Goal: Task Accomplishment & Management: Use online tool/utility

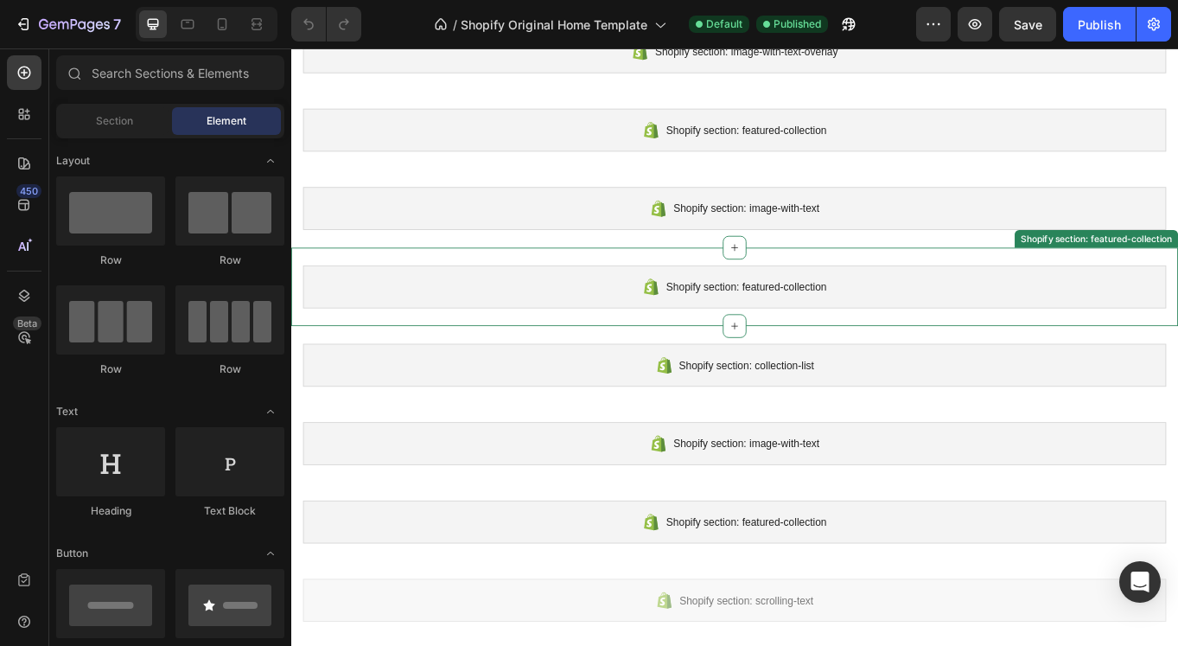
scroll to position [133, 0]
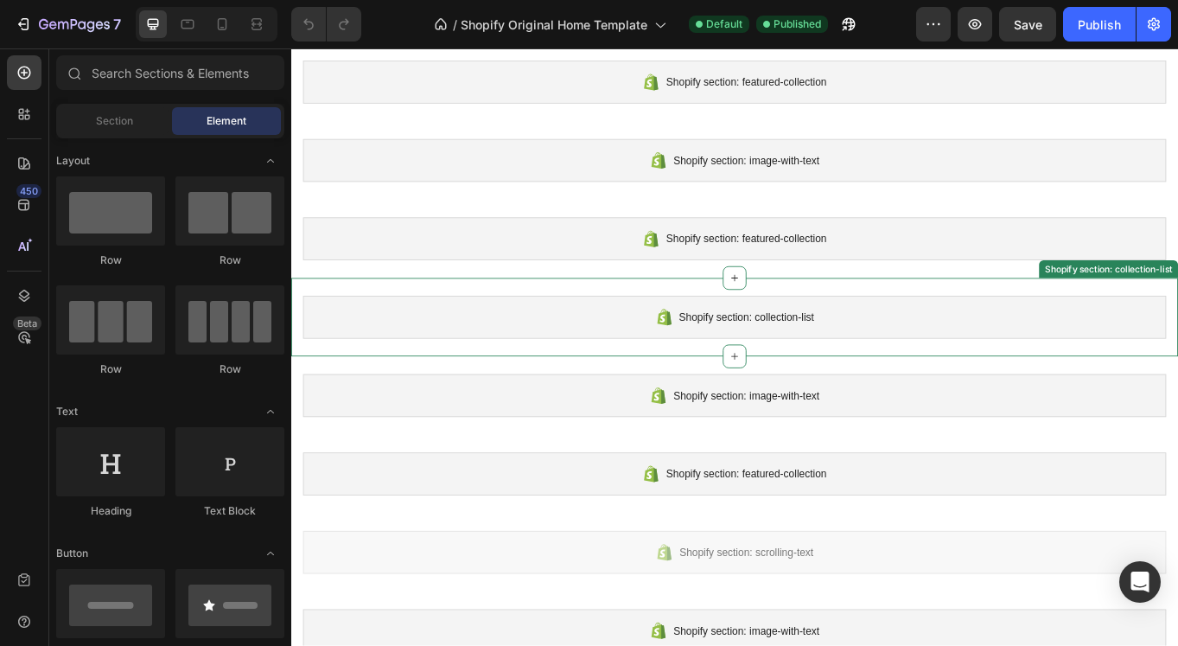
click at [786, 360] on span "Shopify section: collection-list" at bounding box center [824, 363] width 158 height 21
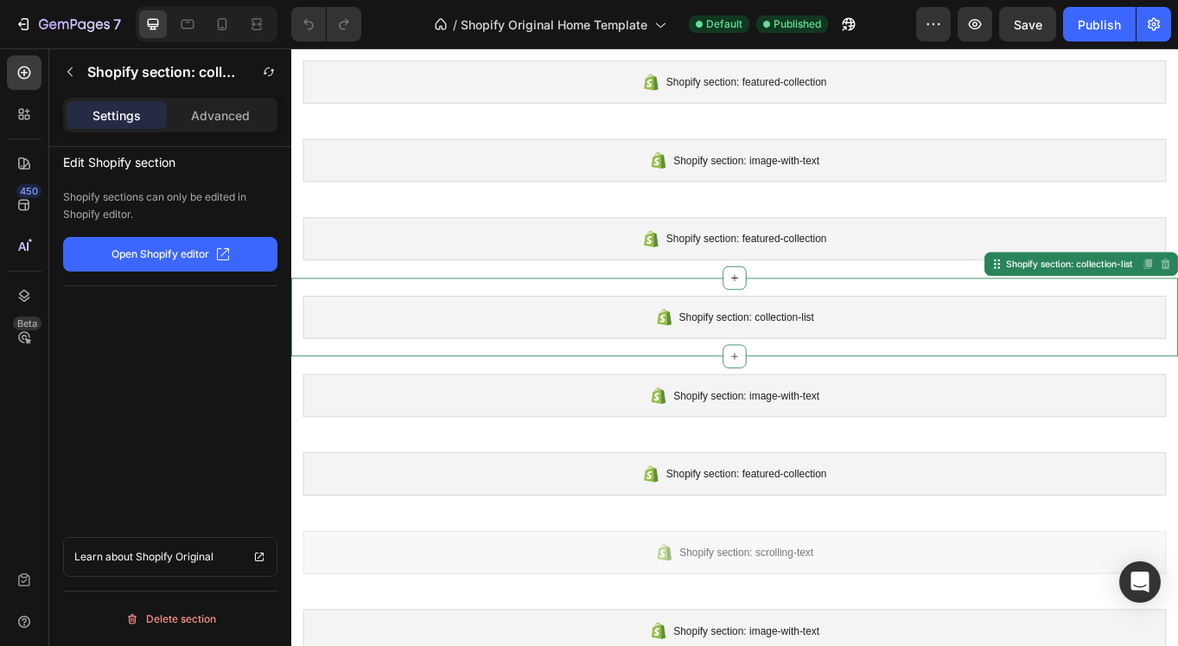
click at [158, 256] on p "Open Shopify editor" at bounding box center [160, 254] width 98 height 16
click at [885, 364] on span "Shopify section: collection-list" at bounding box center [824, 363] width 158 height 21
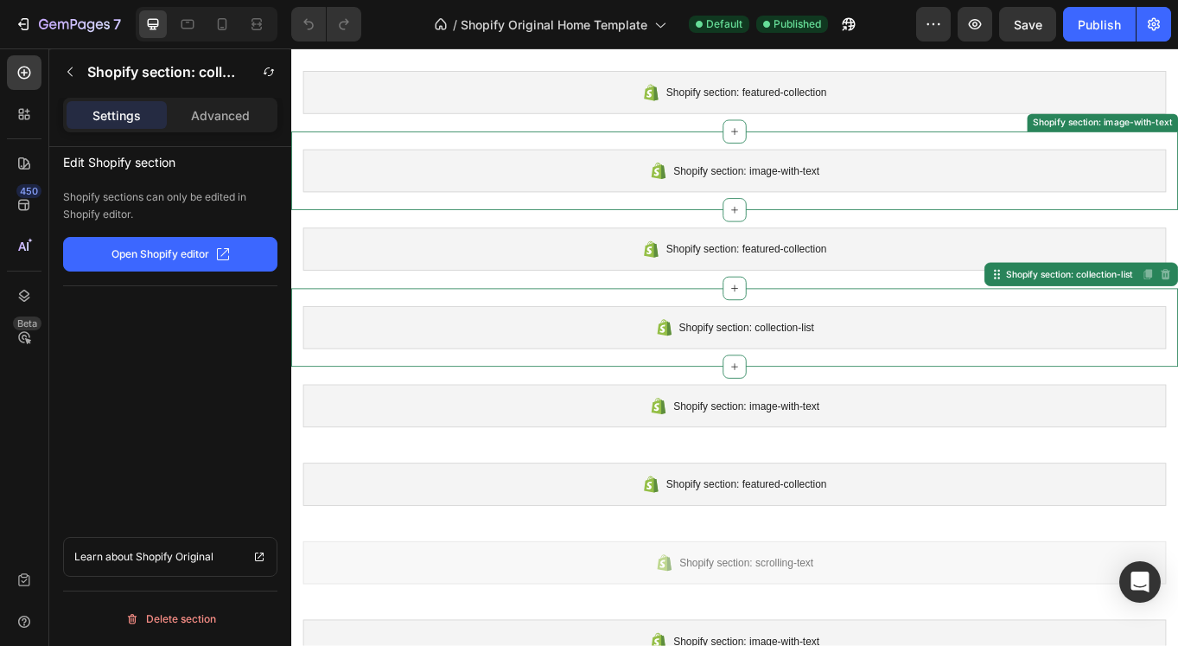
scroll to position [122, 0]
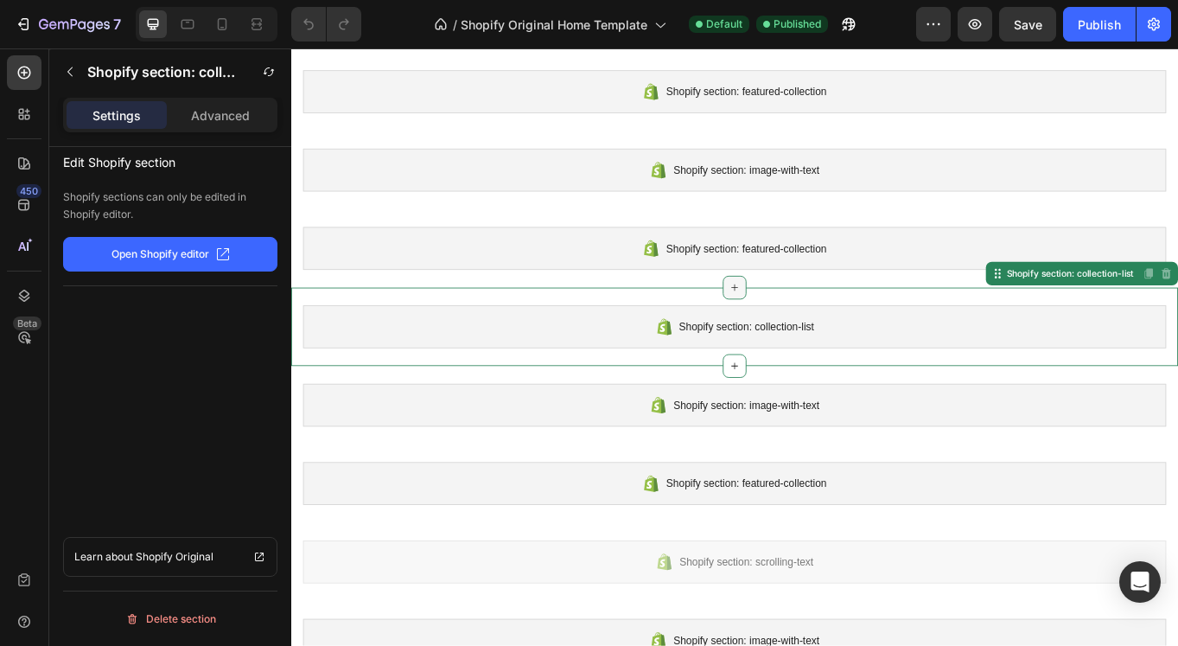
click at [803, 323] on icon at bounding box center [810, 328] width 14 height 14
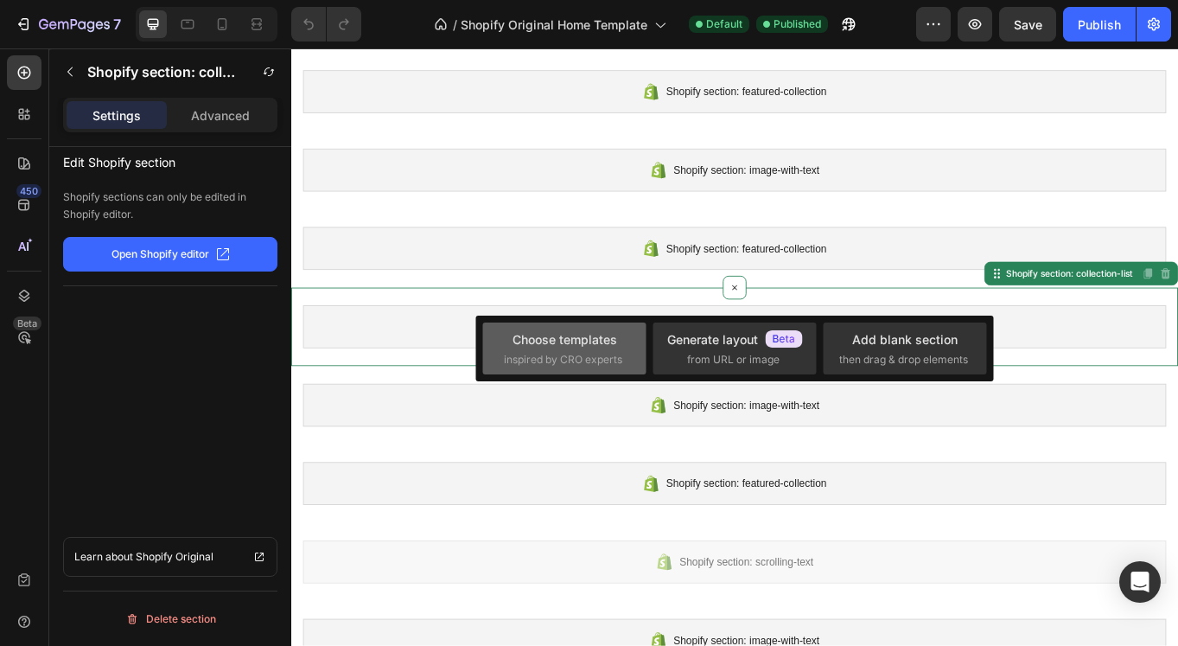
click at [555, 361] on span "inspired by CRO experts" at bounding box center [563, 360] width 118 height 16
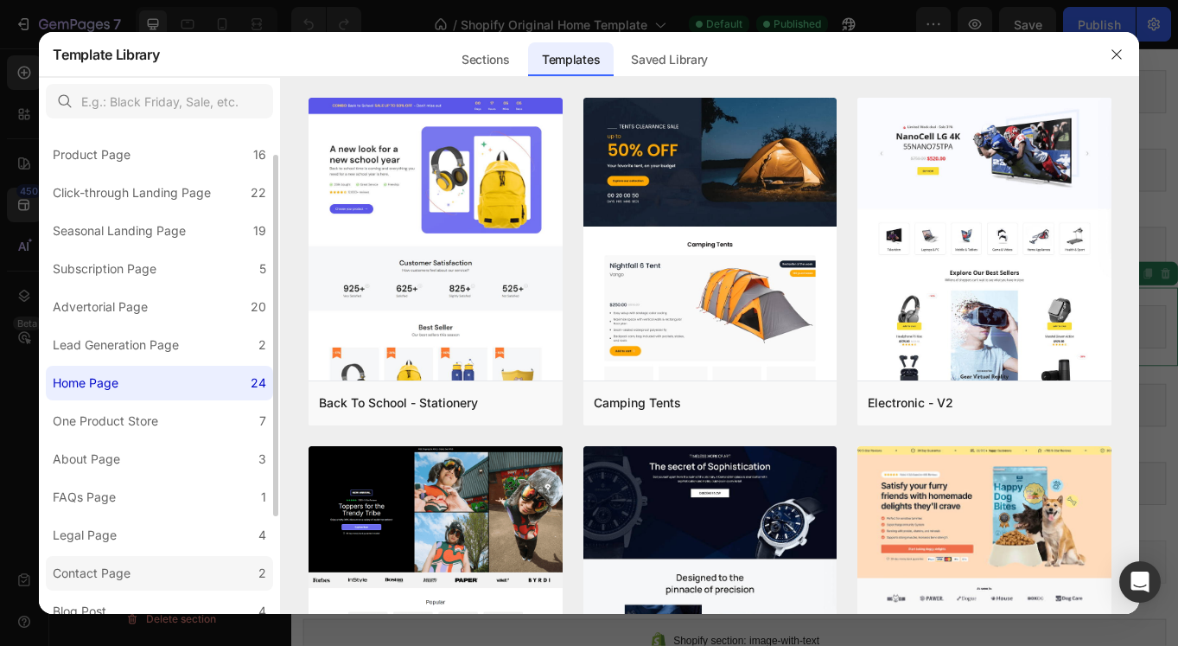
scroll to position [0, 0]
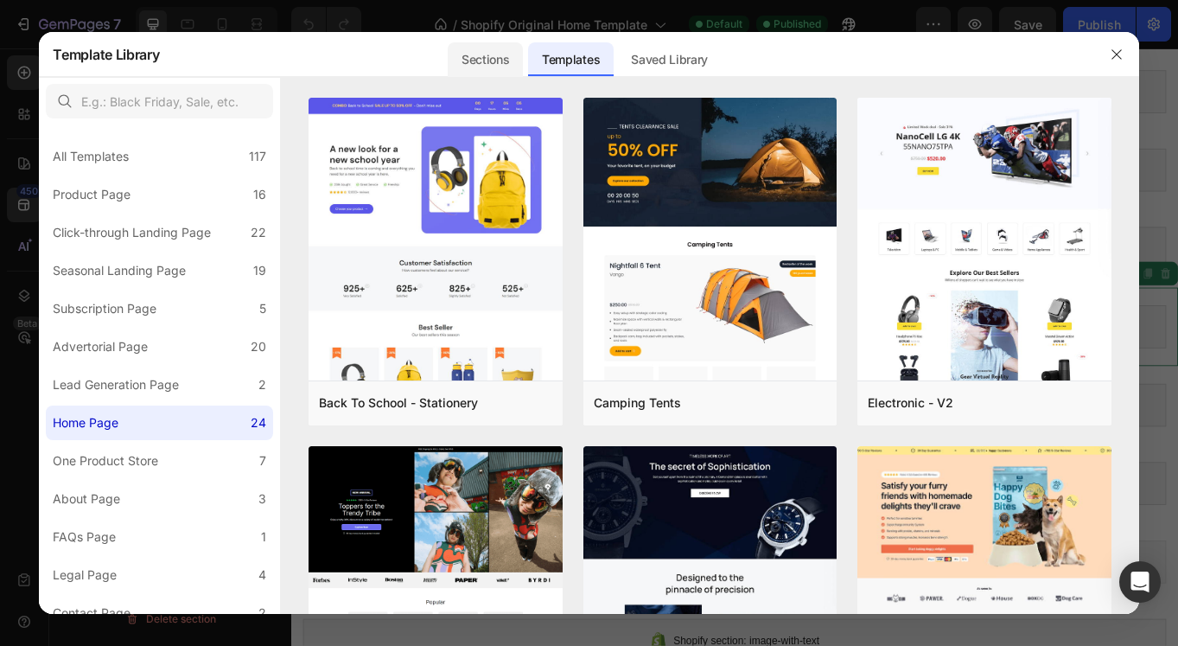
click at [493, 59] on div "Sections" at bounding box center [485, 59] width 75 height 35
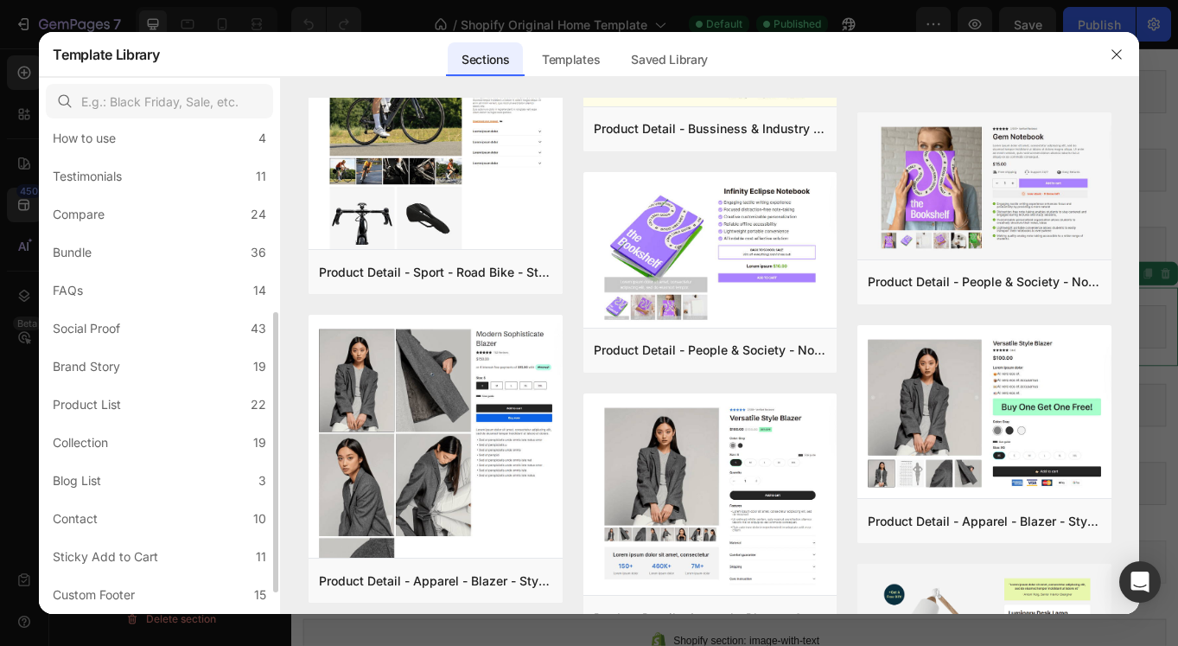
scroll to position [302, 0]
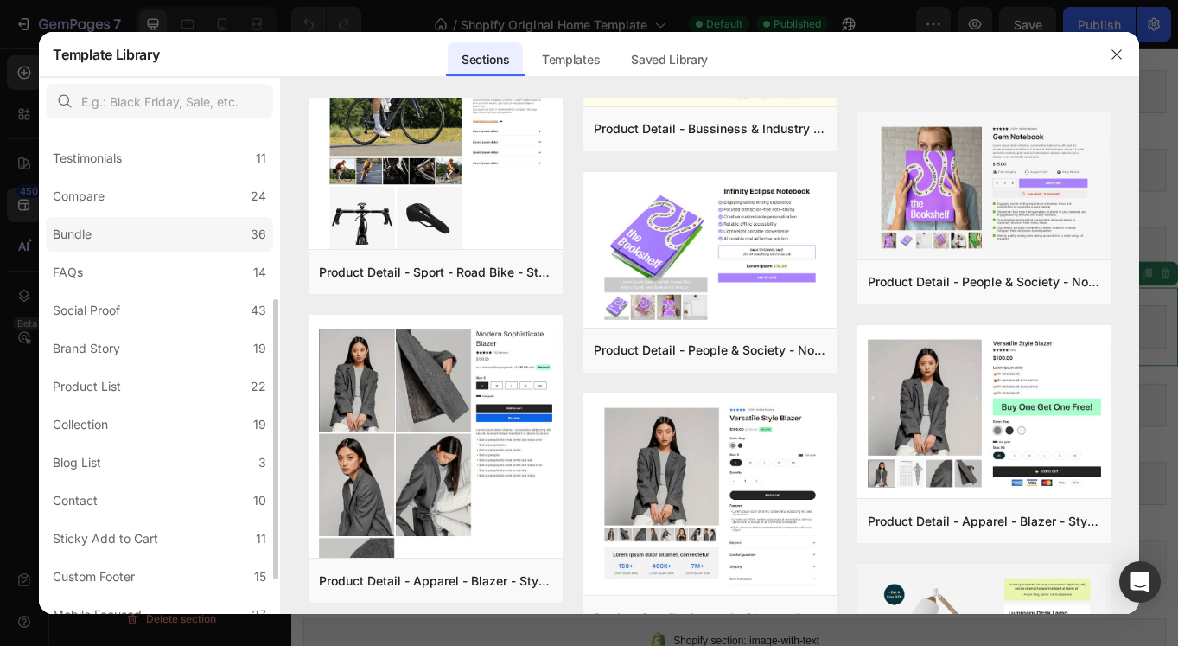
click at [118, 229] on label "Bundle 36" at bounding box center [159, 234] width 227 height 35
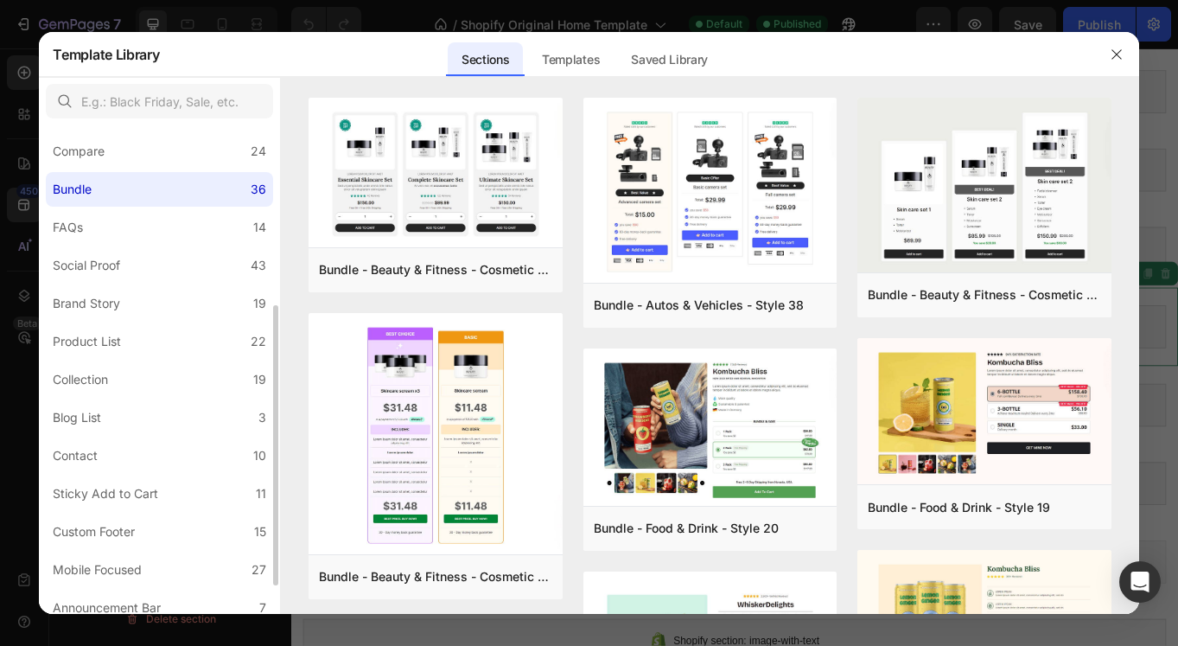
scroll to position [359, 0]
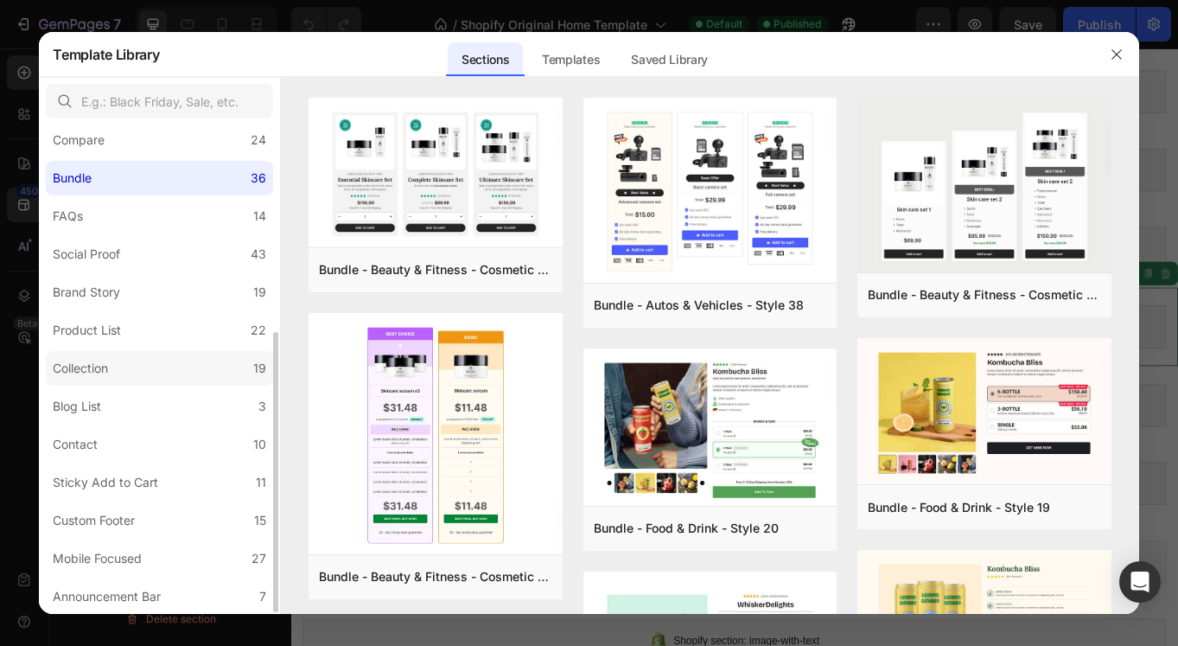
click at [164, 361] on label "Collection 19" at bounding box center [159, 368] width 227 height 35
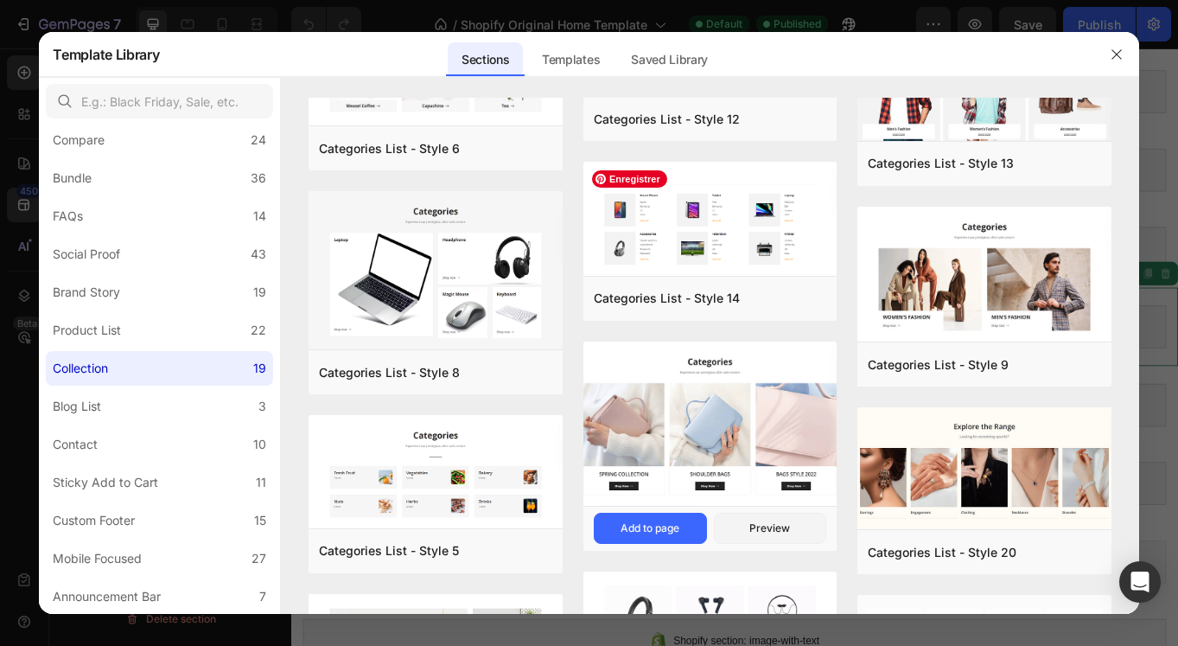
scroll to position [0, 0]
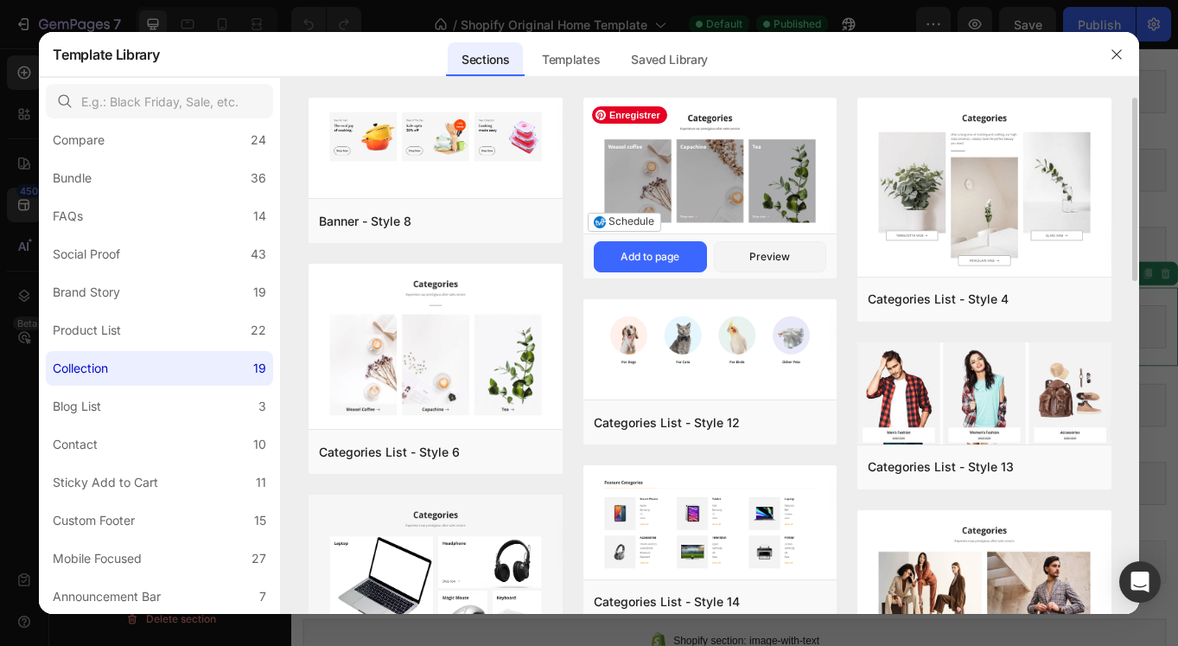
click at [717, 181] on img at bounding box center [709, 167] width 253 height 139
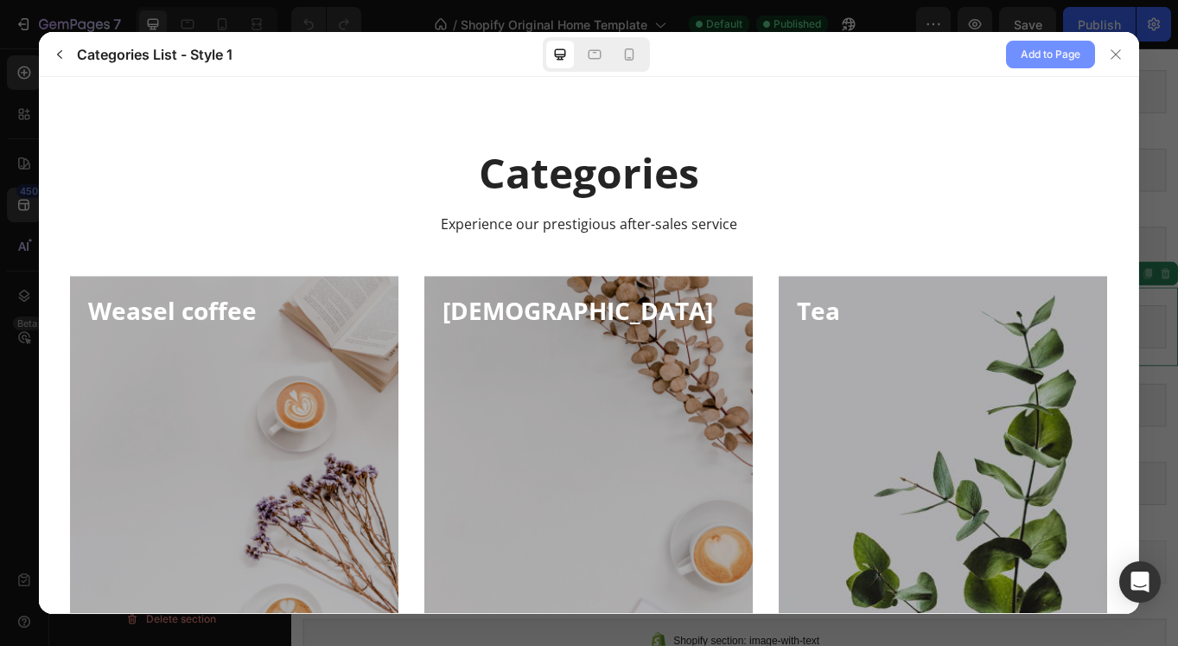
click at [1045, 55] on span "Add to Page" at bounding box center [1051, 54] width 60 height 21
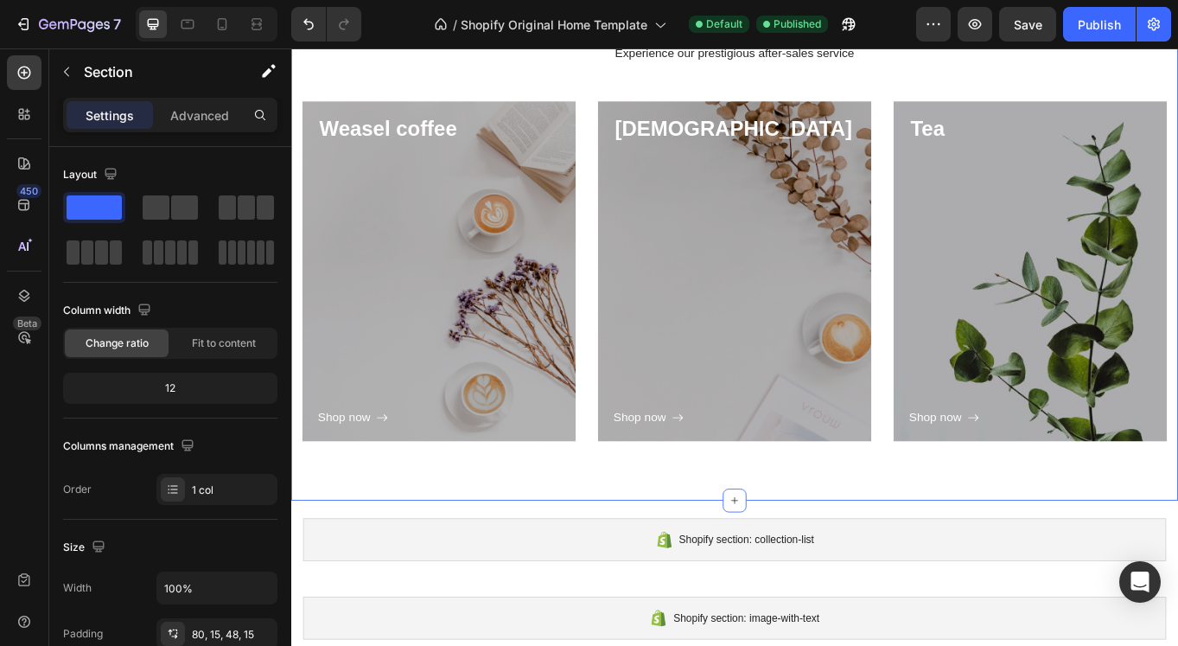
scroll to position [569, 0]
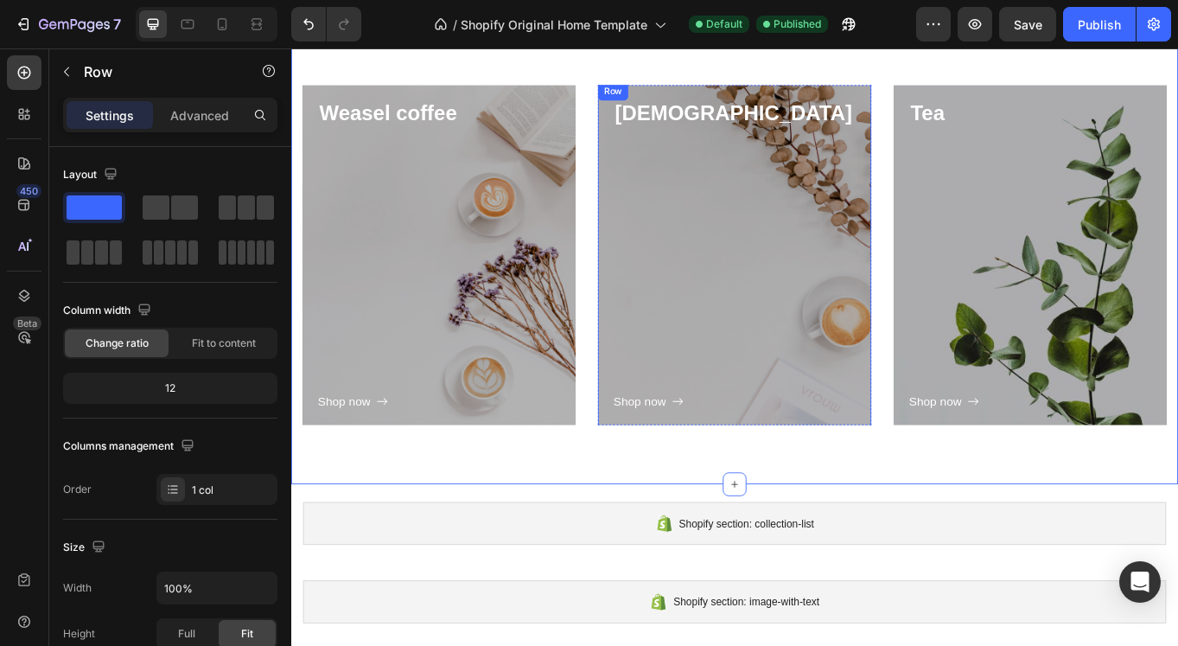
click at [691, 278] on div "Shop now Button" at bounding box center [809, 309] width 283 height 332
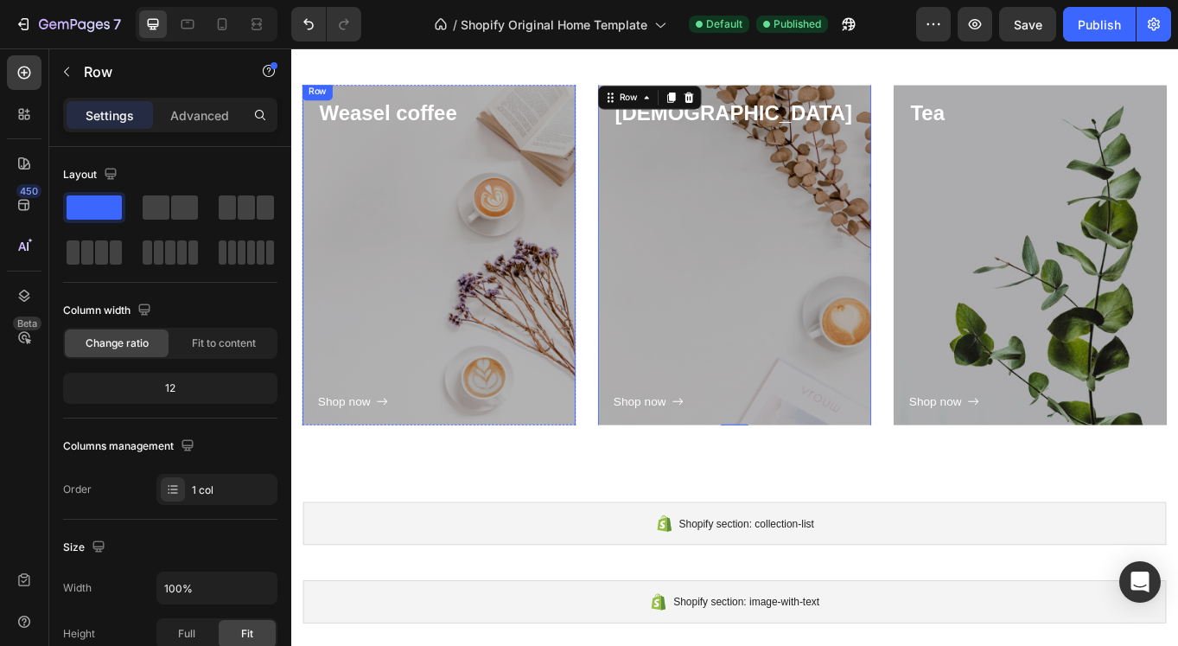
click at [458, 298] on div "Shop now Button" at bounding box center [463, 309] width 283 height 332
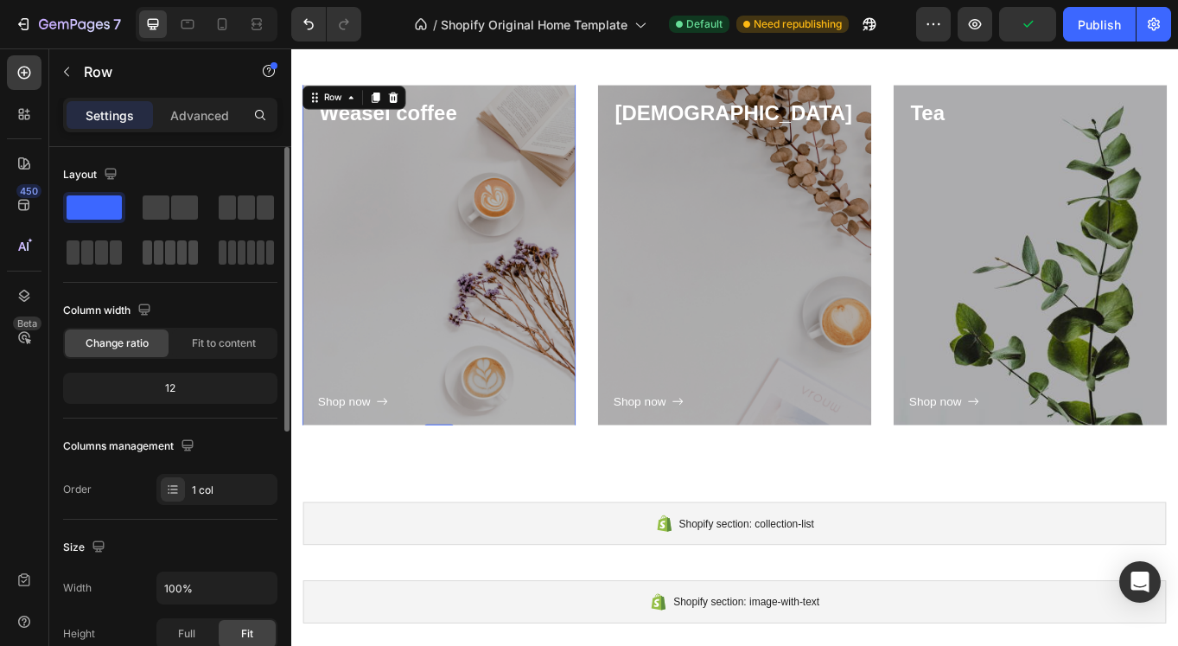
click at [173, 255] on span at bounding box center [170, 252] width 10 height 24
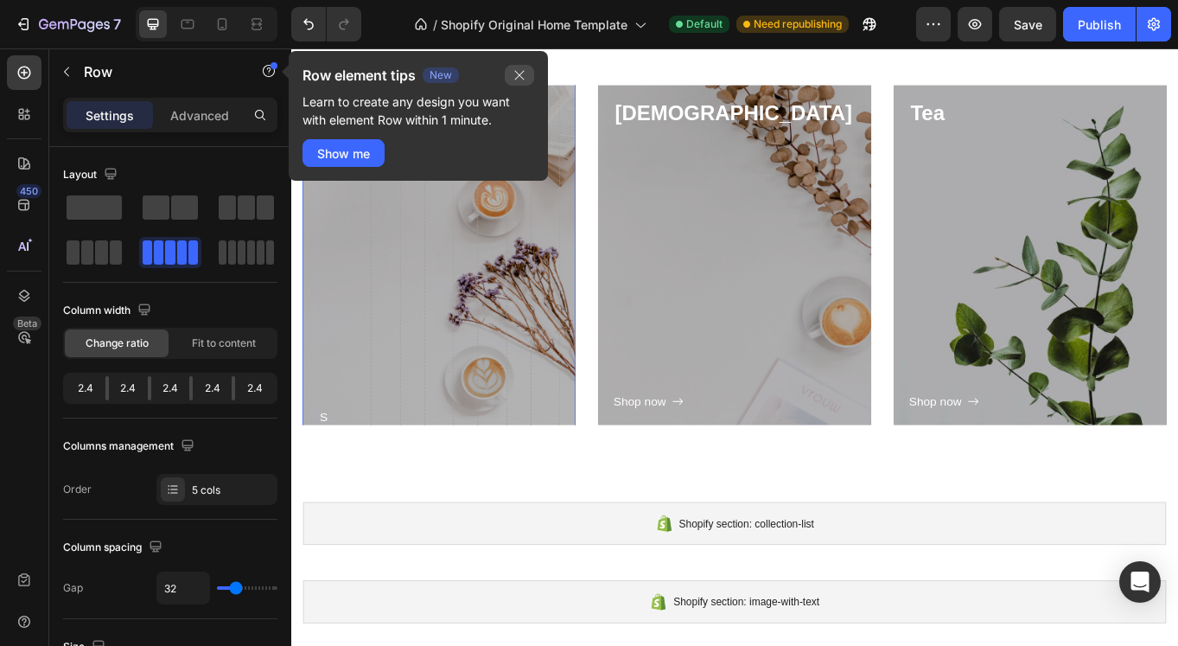
click at [512, 79] on icon "button" at bounding box center [519, 75] width 14 height 14
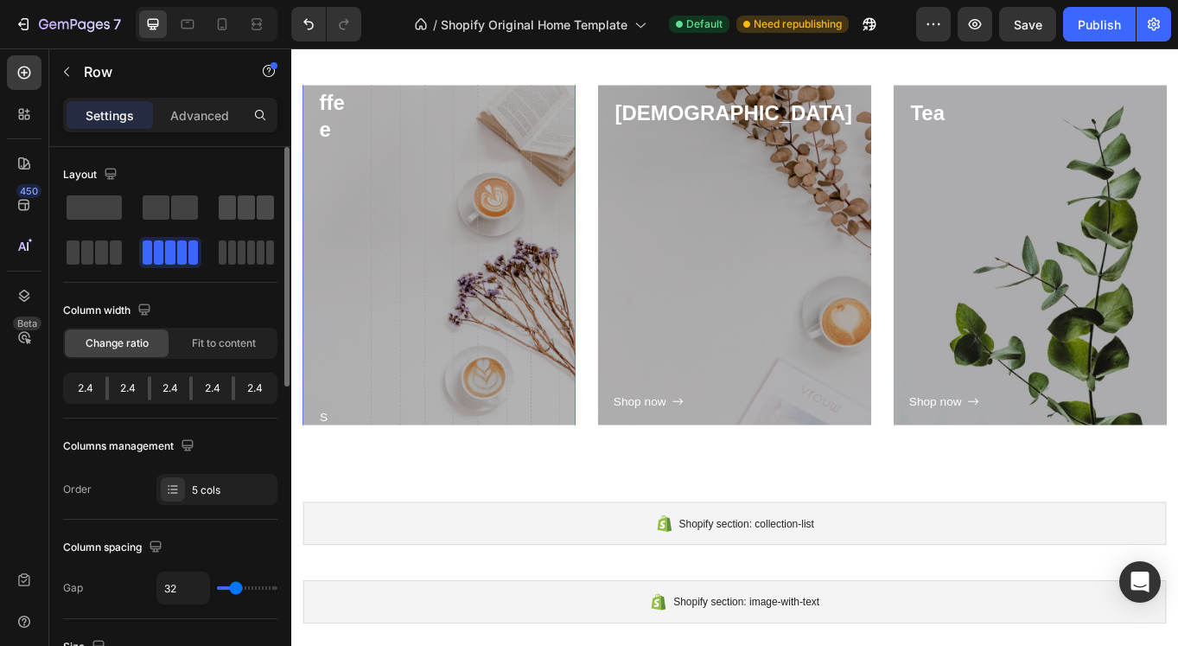
click at [240, 204] on span at bounding box center [246, 207] width 17 height 24
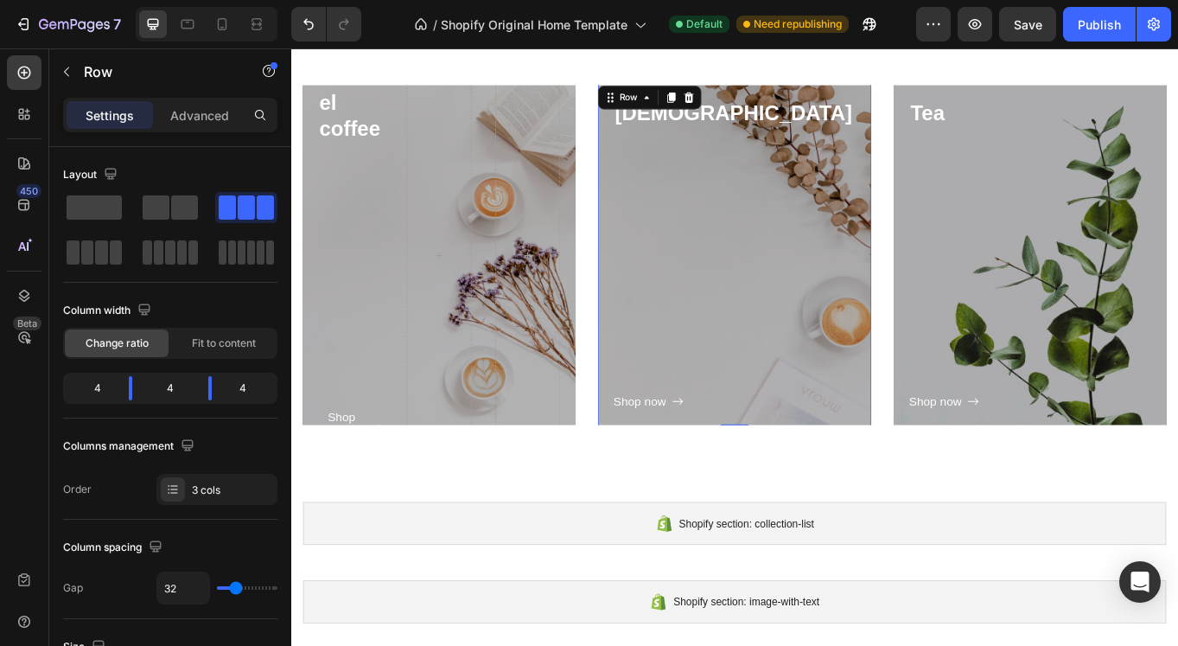
click at [762, 203] on div "Shop now Button" at bounding box center [809, 309] width 283 height 332
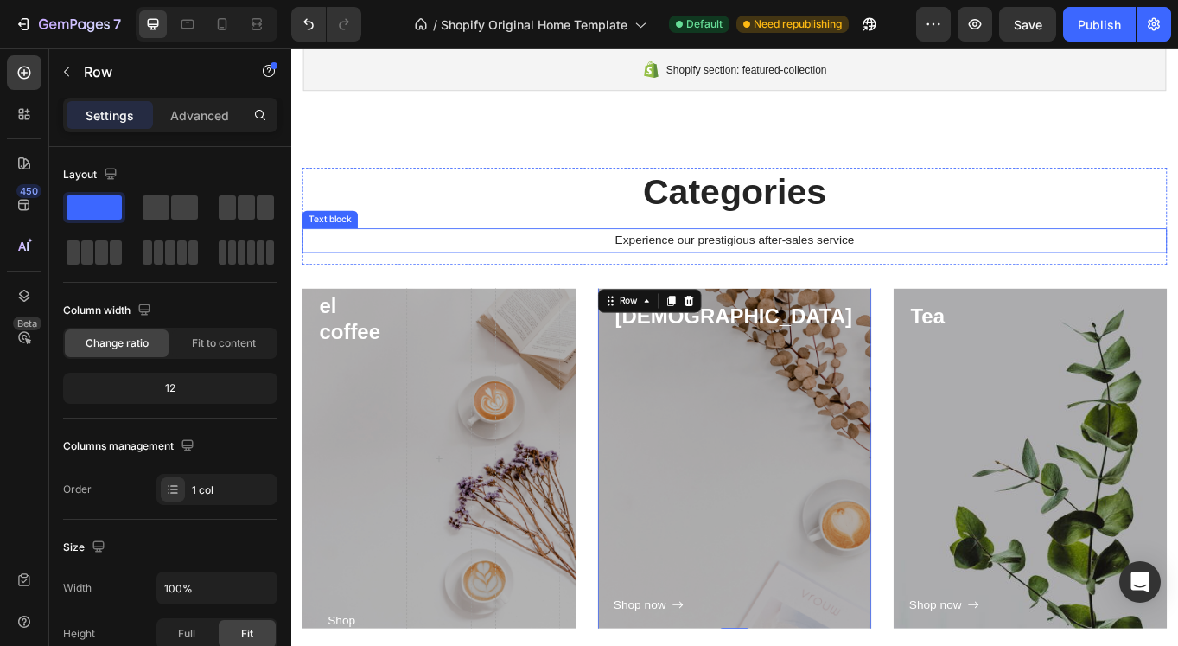
scroll to position [332, 0]
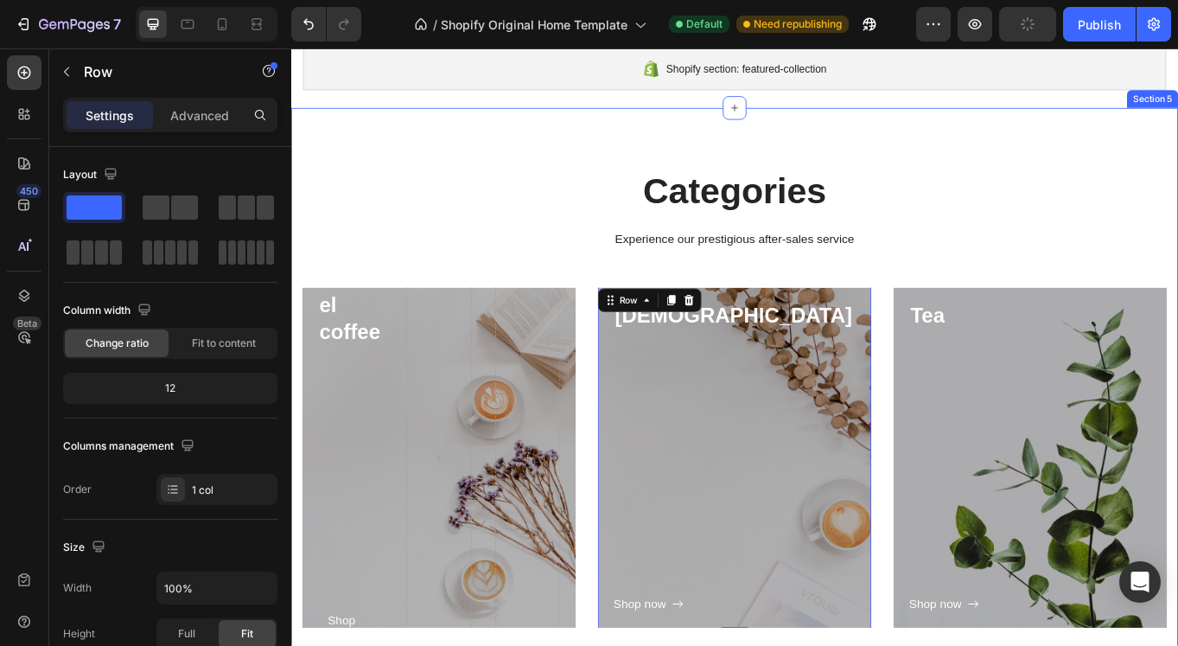
click at [636, 156] on div "Categories Heading Experience our prestigious after-sales service Text block Ro…" at bounding box center [809, 456] width 1037 height 677
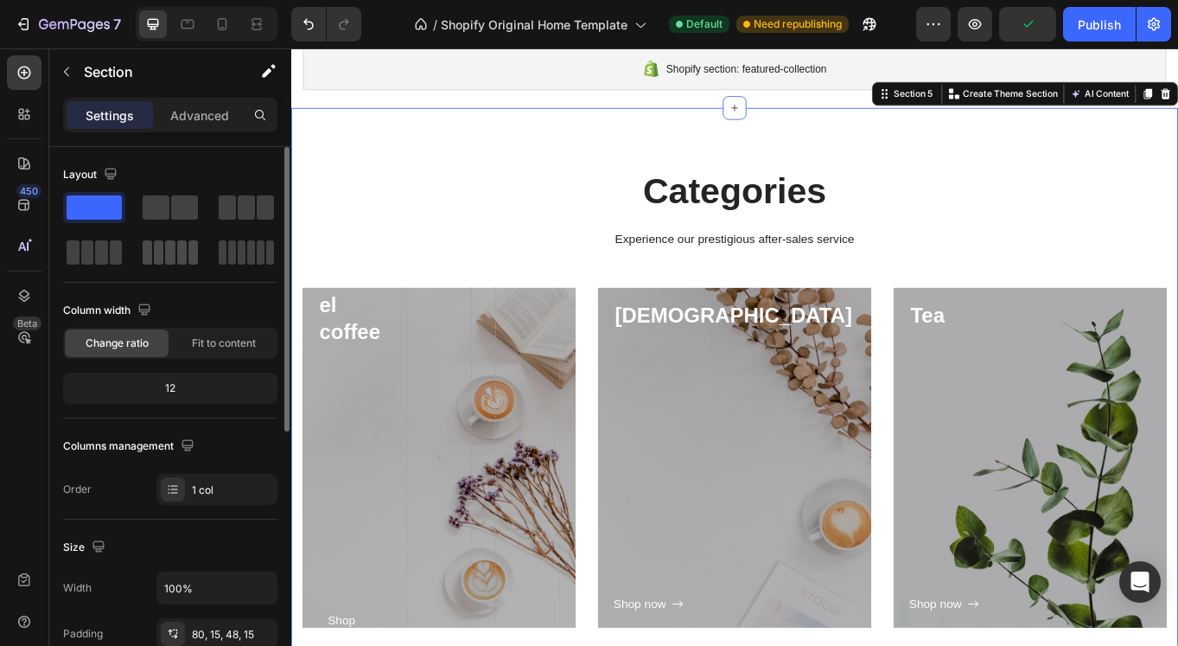
click at [162, 256] on span at bounding box center [159, 252] width 10 height 24
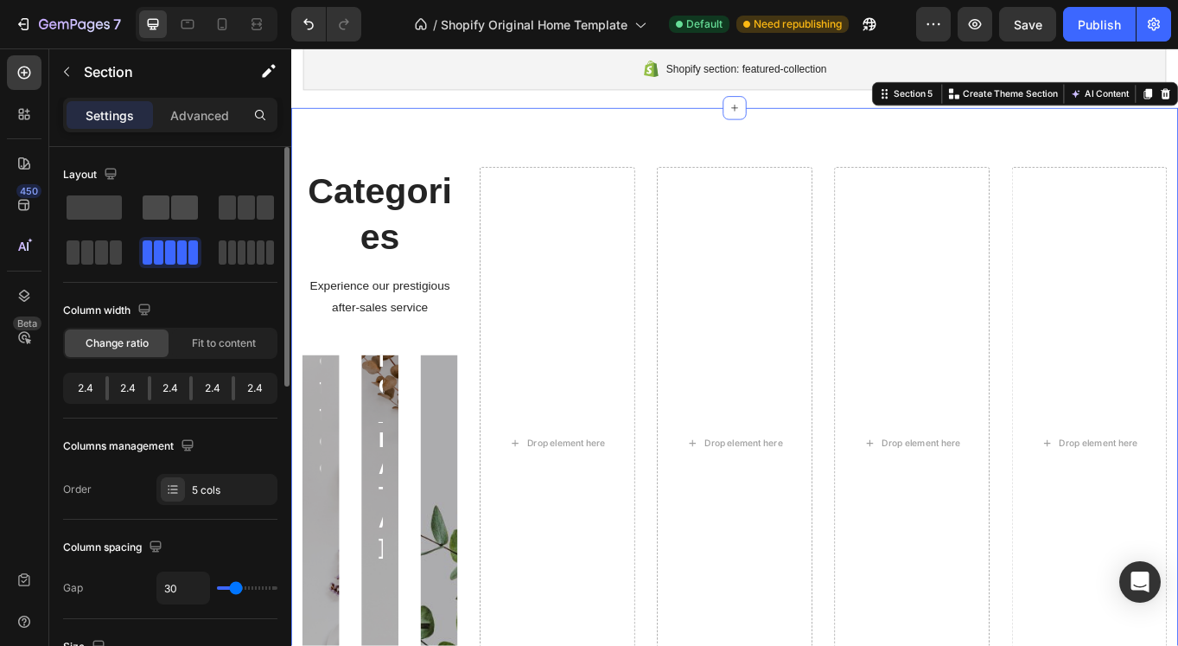
click at [178, 206] on span at bounding box center [184, 207] width 27 height 24
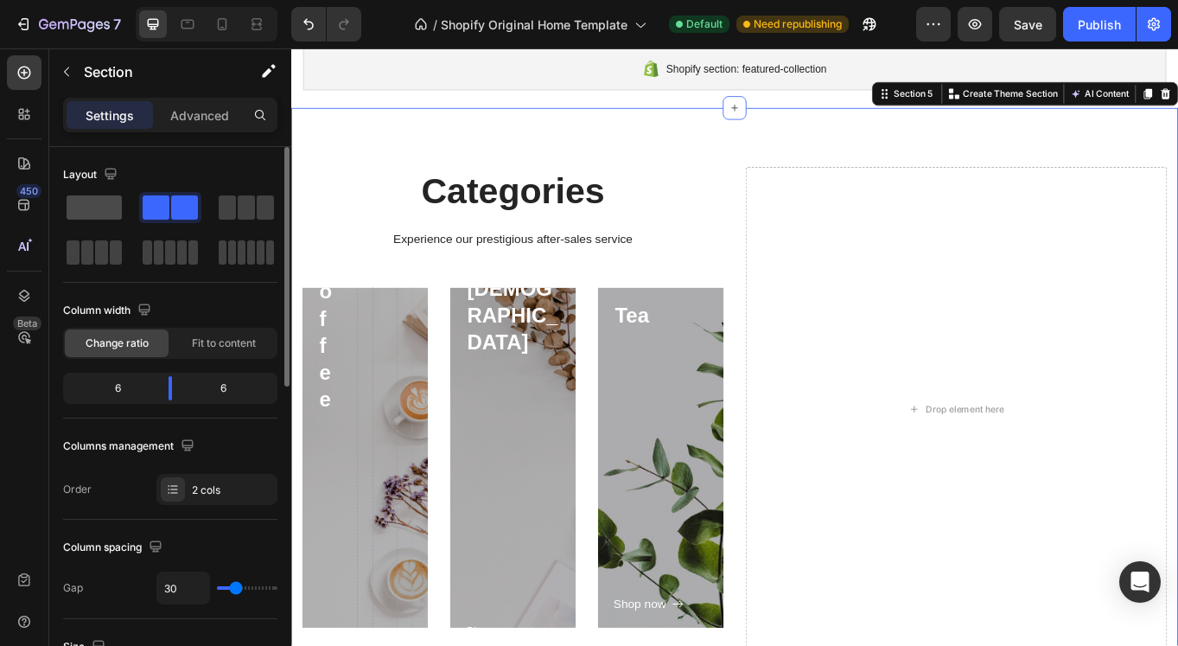
click at [100, 207] on span at bounding box center [94, 207] width 55 height 24
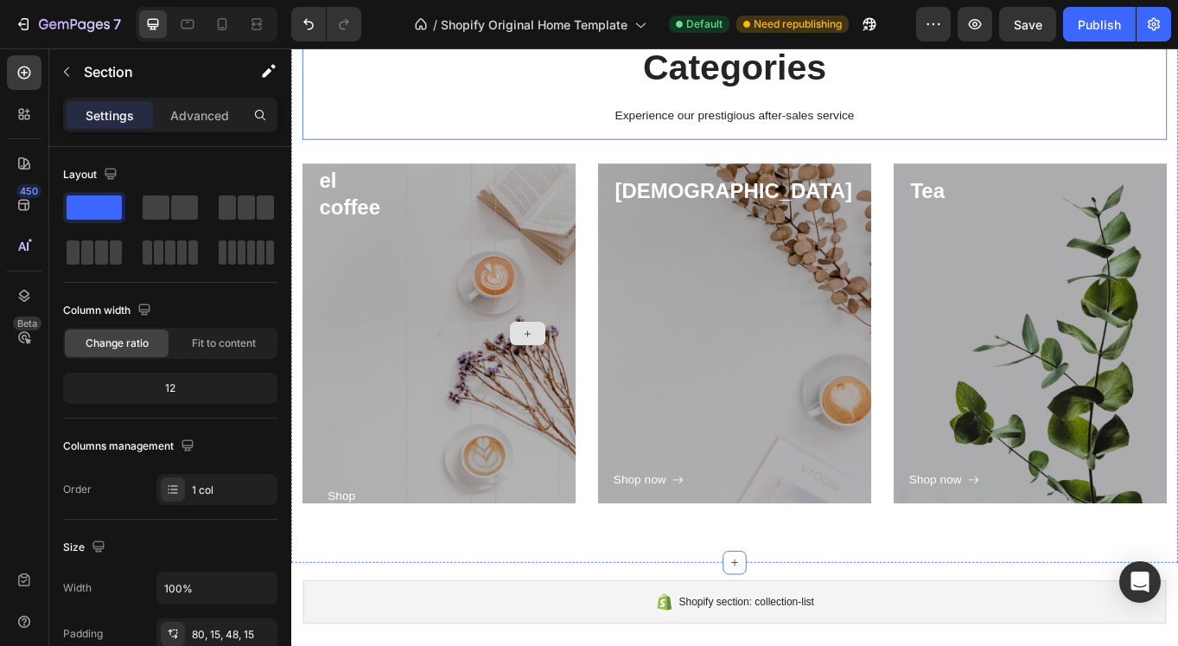
scroll to position [486, 0]
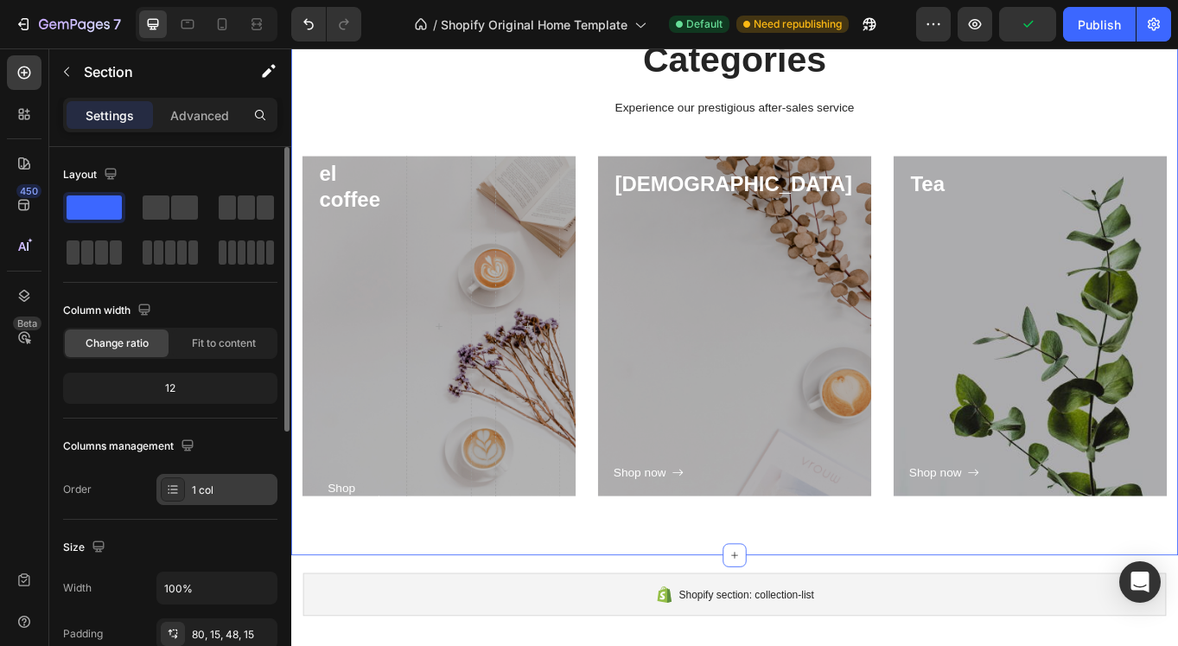
click at [203, 491] on div "1 col" at bounding box center [232, 490] width 81 height 16
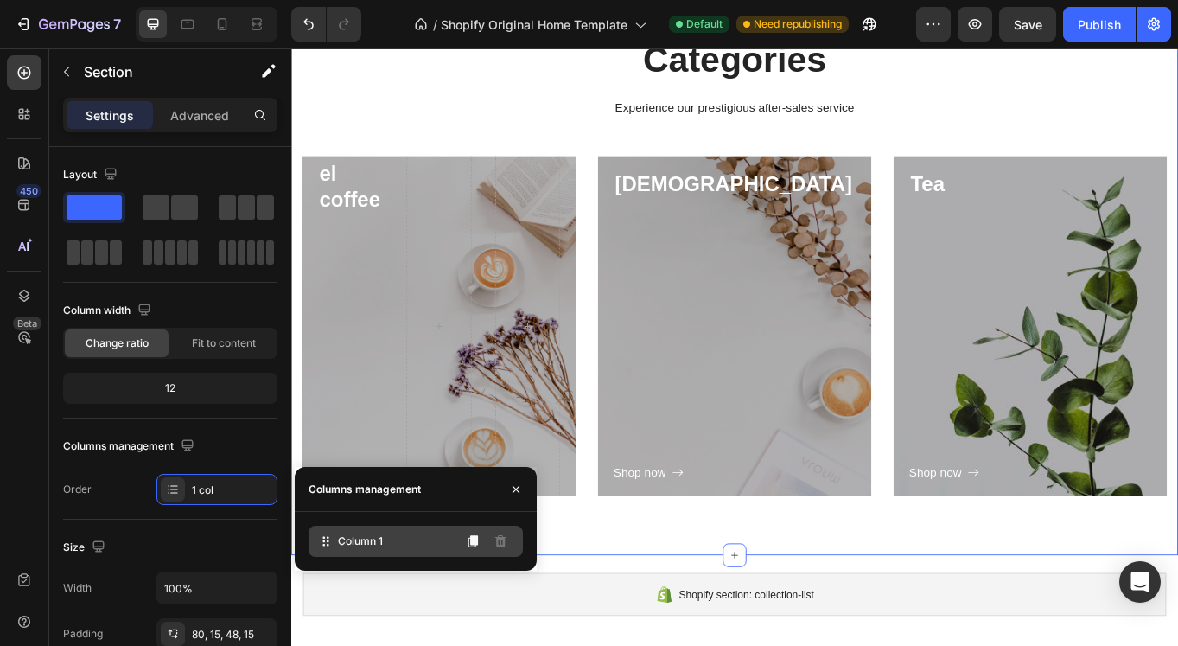
click at [417, 545] on div "Column 1" at bounding box center [416, 540] width 214 height 31
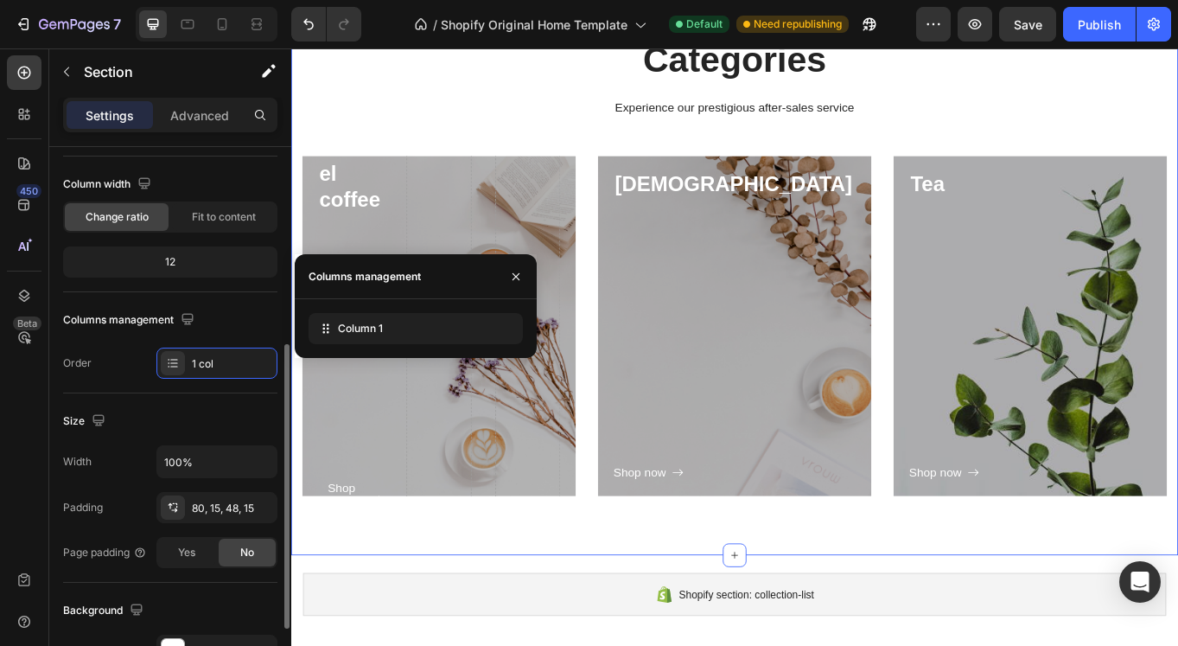
scroll to position [0, 0]
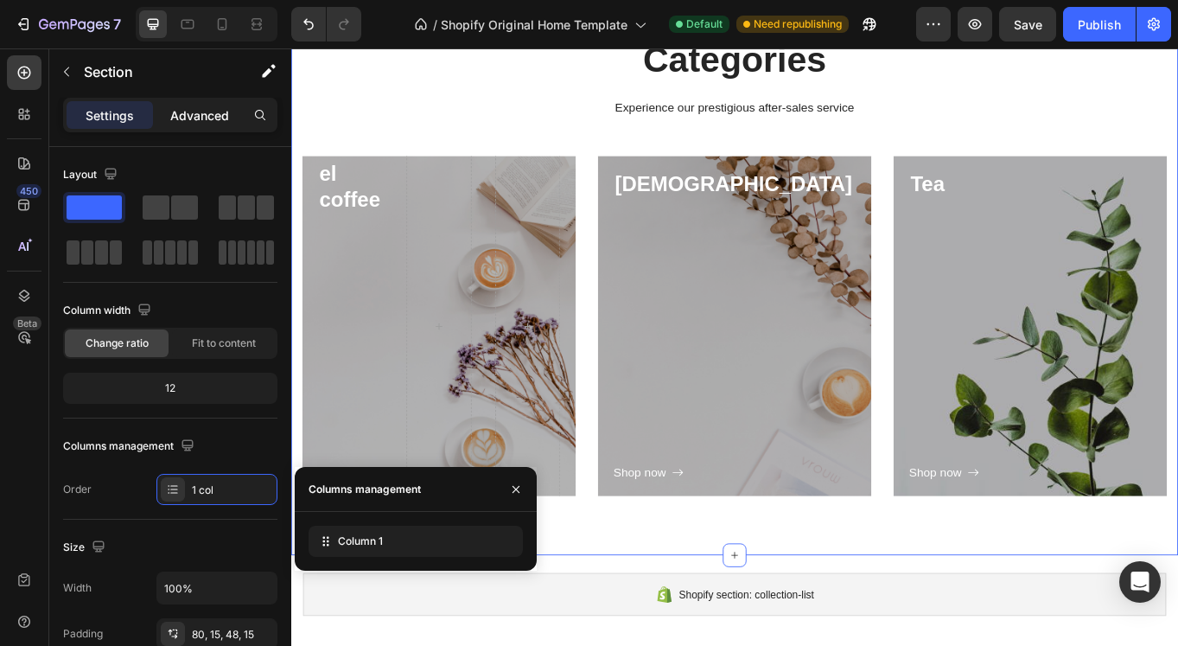
click at [211, 119] on p "Advanced" at bounding box center [199, 115] width 59 height 18
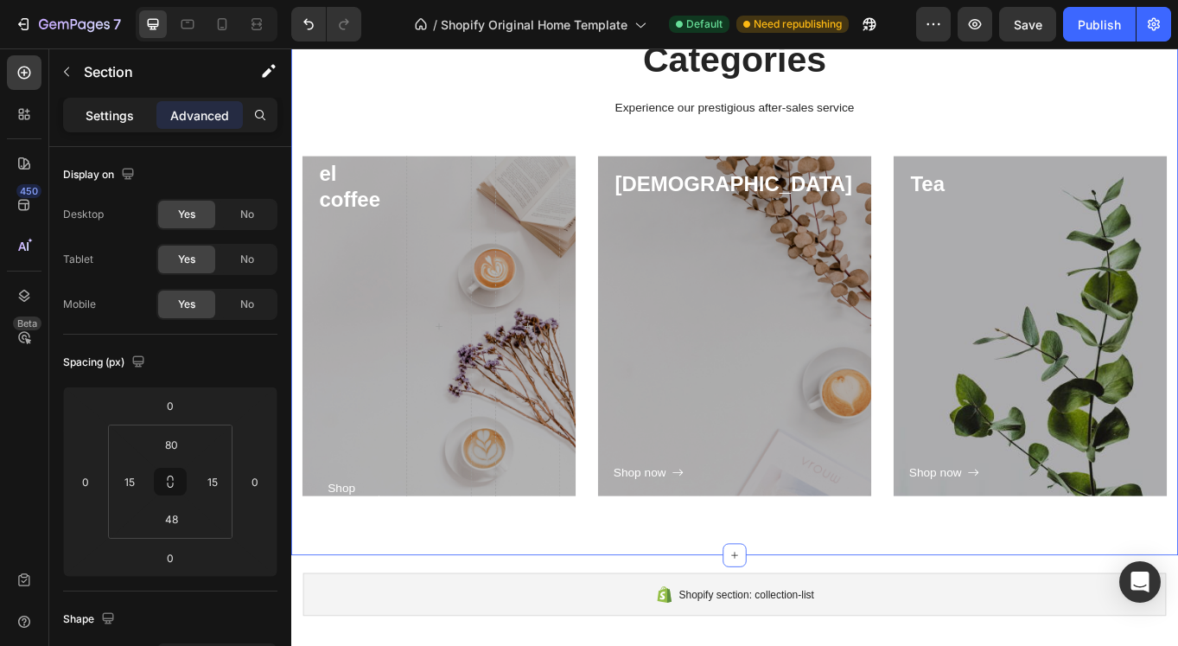
click at [100, 113] on p "Settings" at bounding box center [110, 115] width 48 height 18
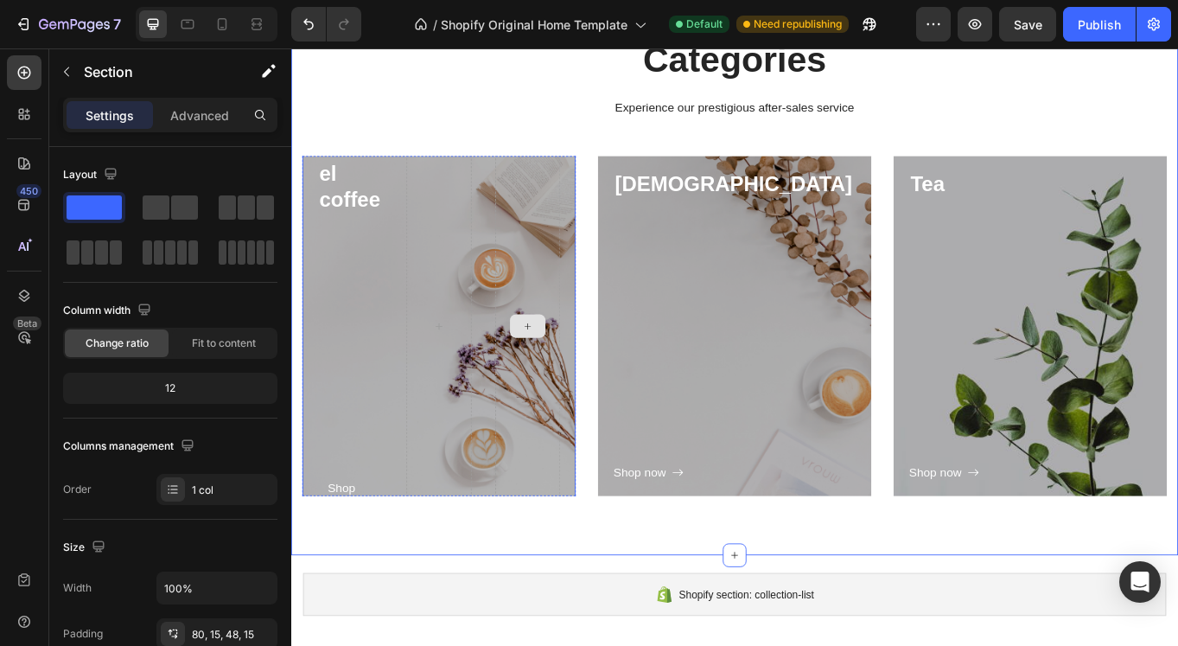
click at [575, 274] on div at bounding box center [568, 373] width 76 height 455
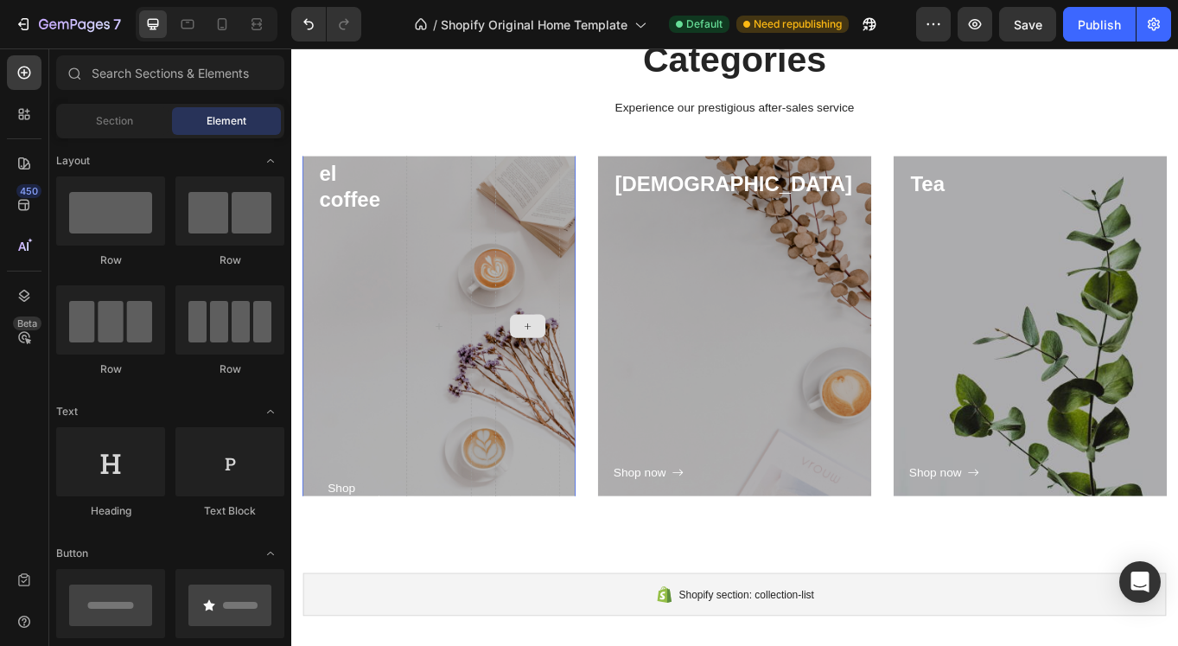
click at [569, 366] on icon at bounding box center [568, 373] width 14 height 15
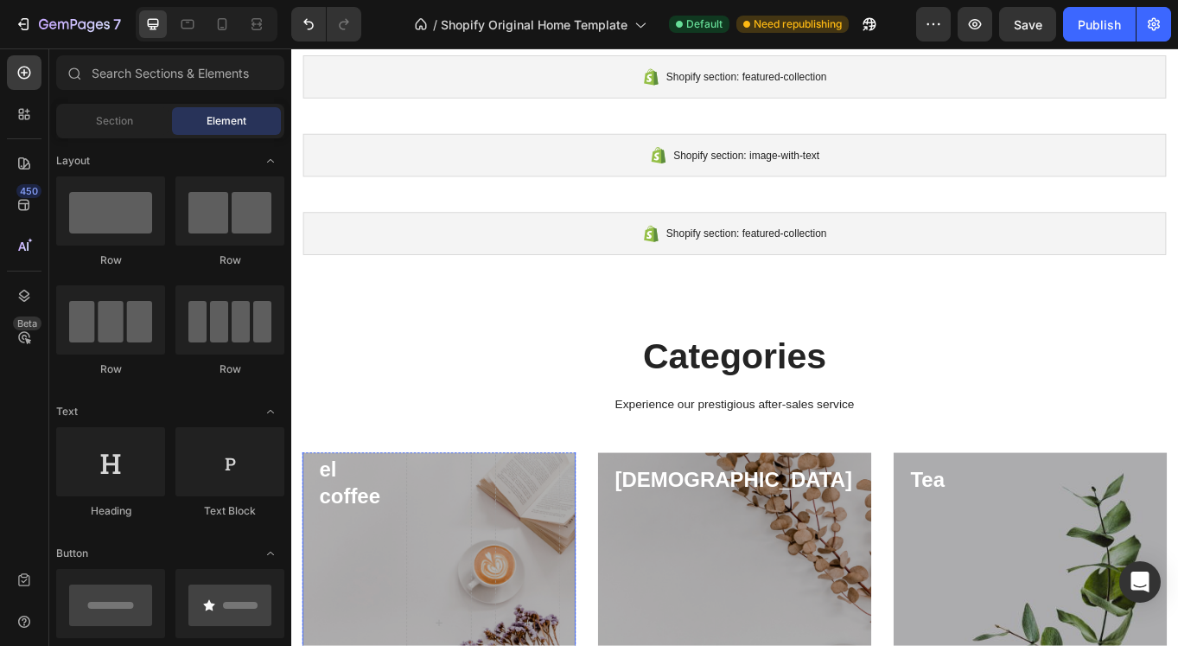
scroll to position [137, 0]
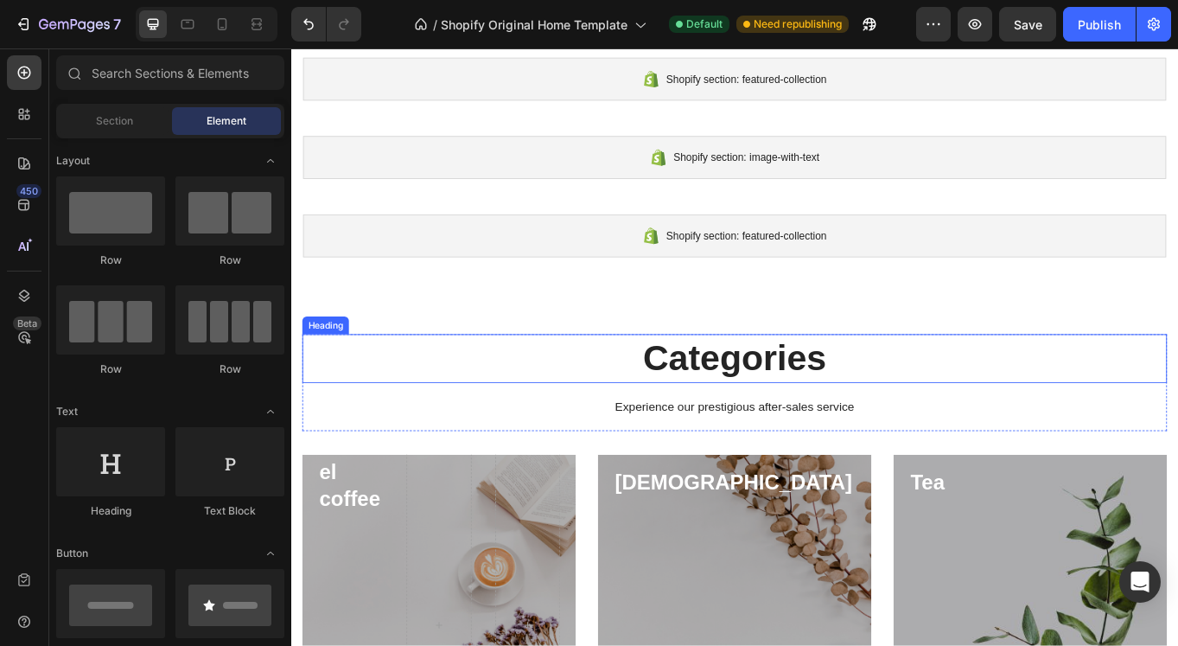
click at [799, 409] on p "Categories" at bounding box center [810, 412] width 1008 height 54
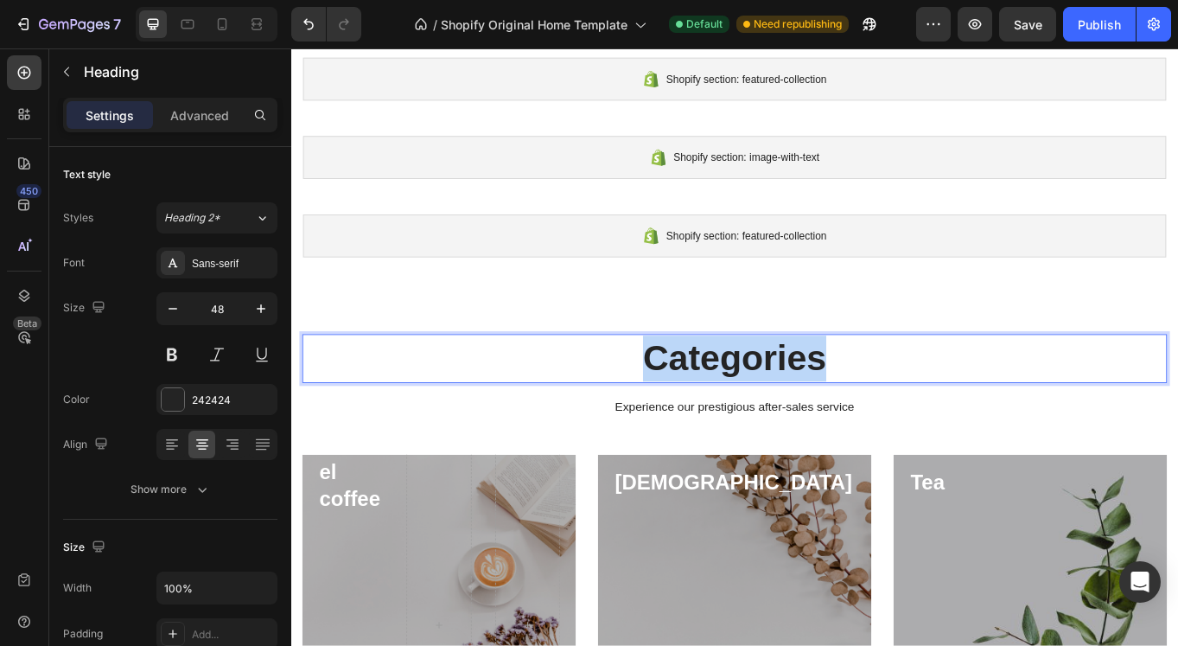
click at [799, 409] on p "Categories" at bounding box center [810, 412] width 1008 height 54
click at [799, 408] on p "Categories" at bounding box center [810, 412] width 1008 height 54
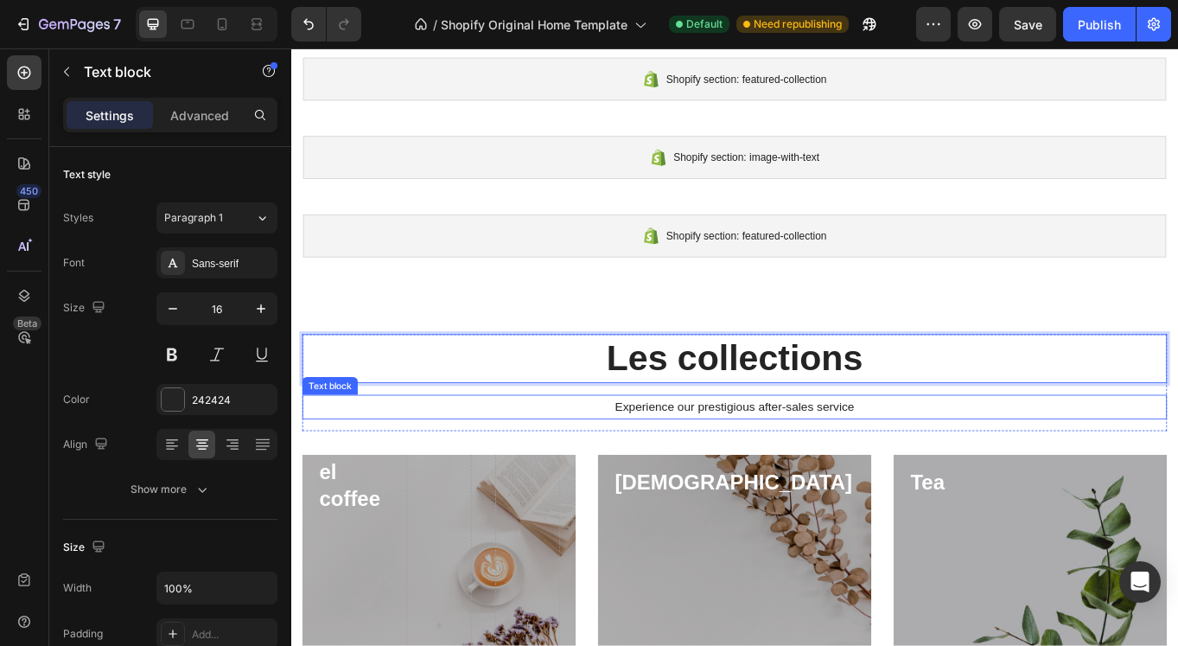
click at [877, 465] on p "Experience our prestigious after-sales service" at bounding box center [810, 467] width 1008 height 25
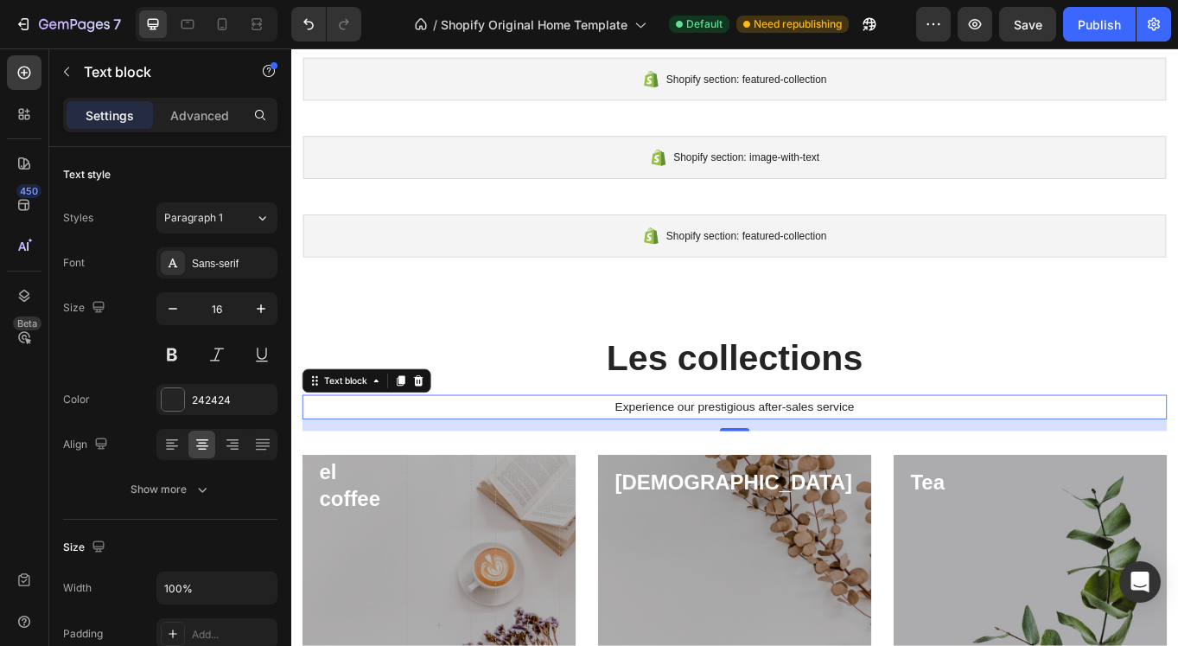
click at [842, 469] on p "Experience our prestigious after-sales service" at bounding box center [810, 467] width 1008 height 25
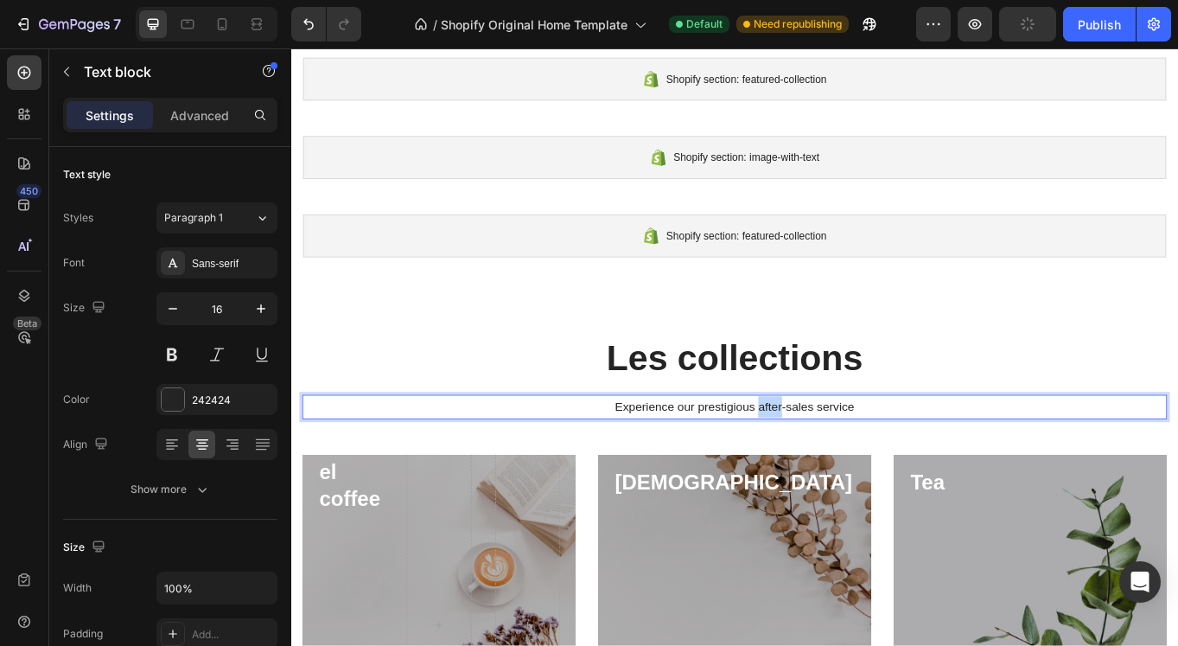
click at [842, 469] on p "Experience our prestigious after-sales service" at bounding box center [810, 467] width 1008 height 25
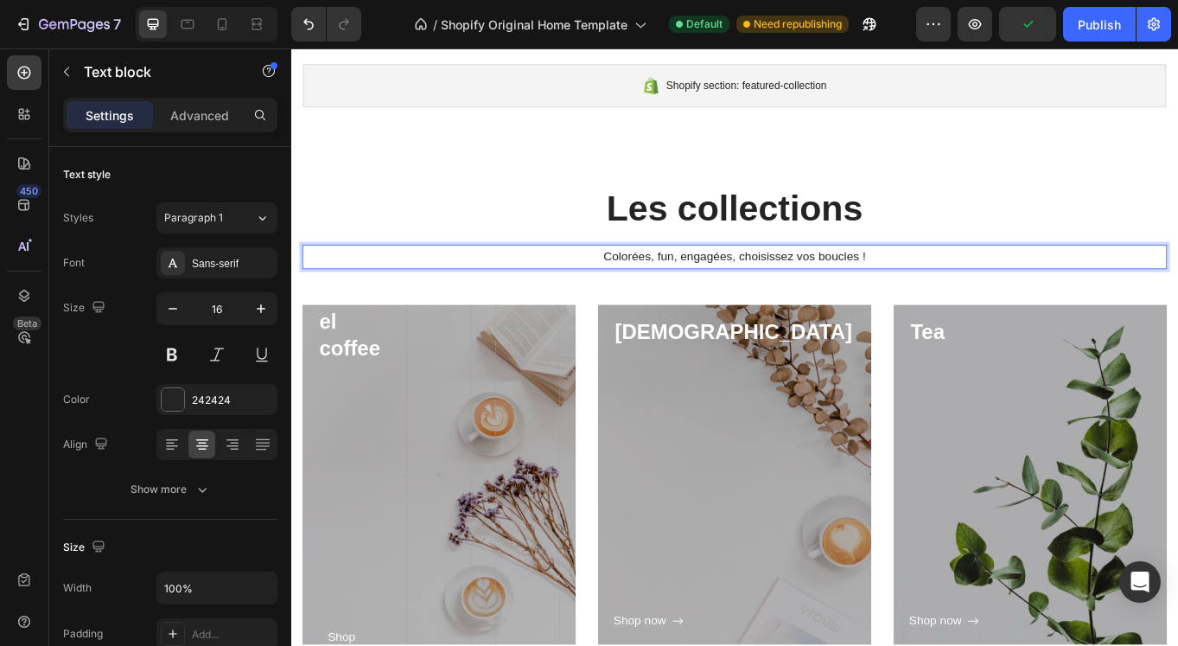
scroll to position [332, 0]
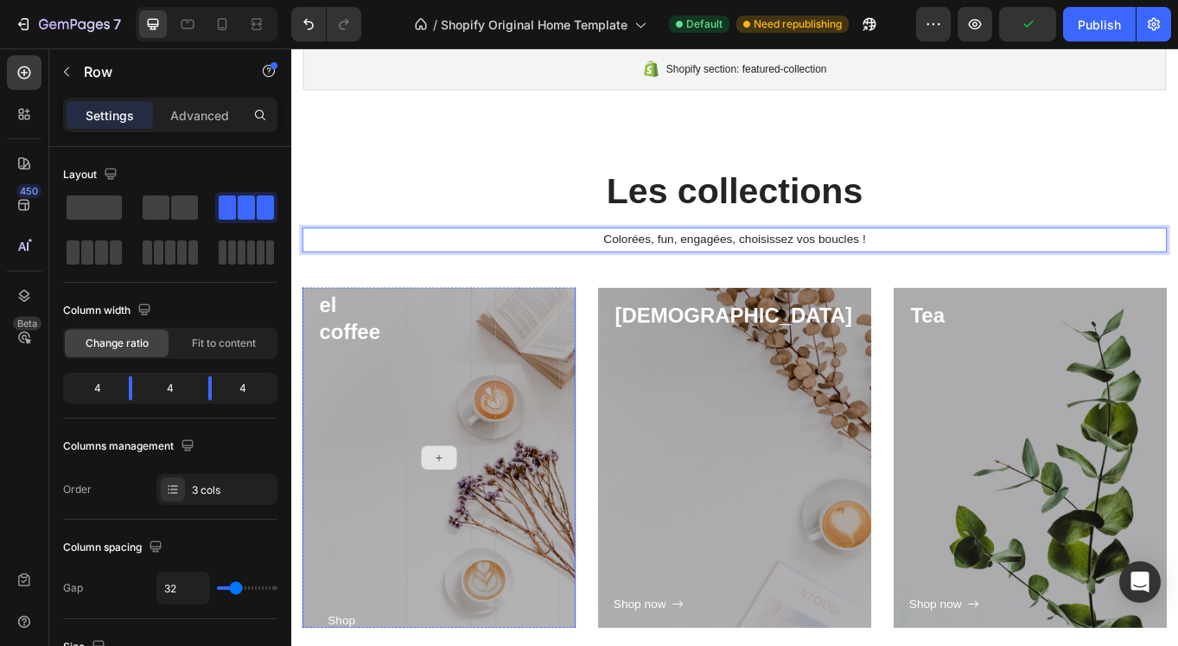
click at [451, 505] on div at bounding box center [464, 527] width 76 height 455
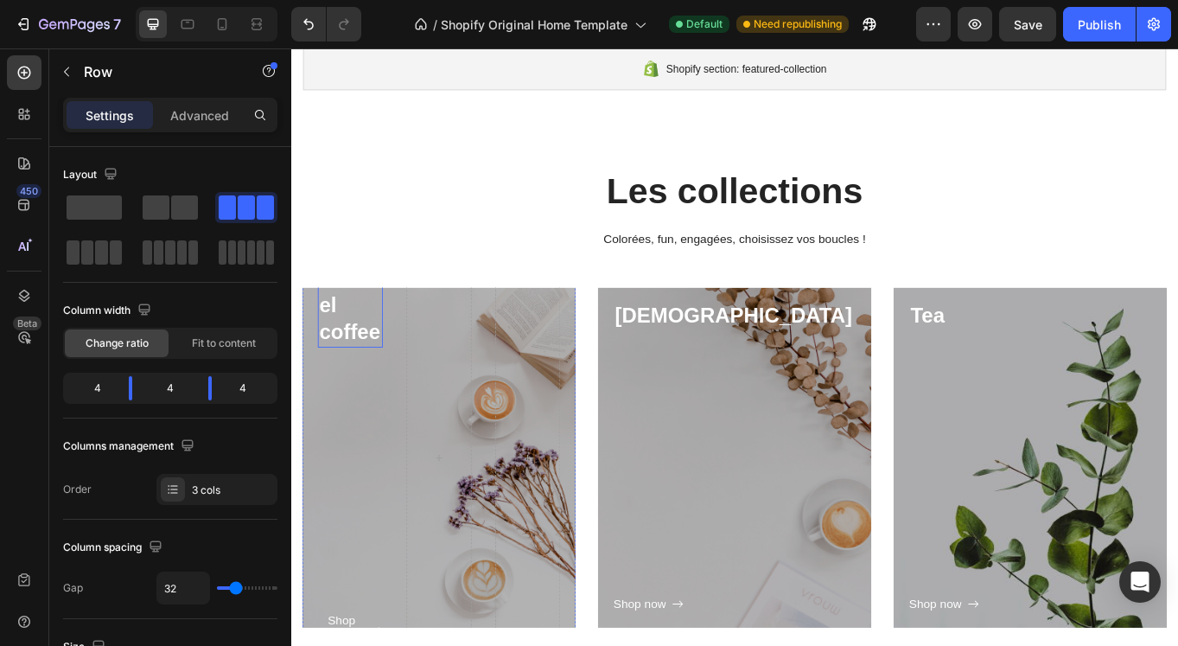
click at [340, 366] on p "Weasel coffee" at bounding box center [360, 349] width 73 height 94
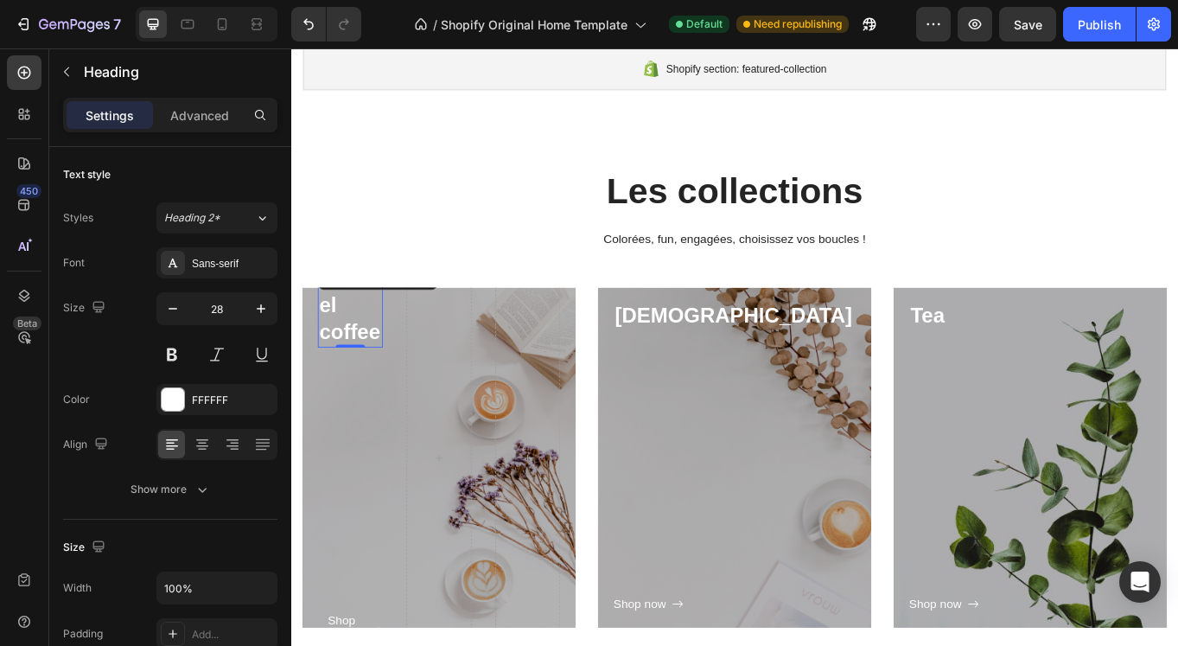
click at [340, 366] on p "Weasel coffee" at bounding box center [360, 349] width 73 height 94
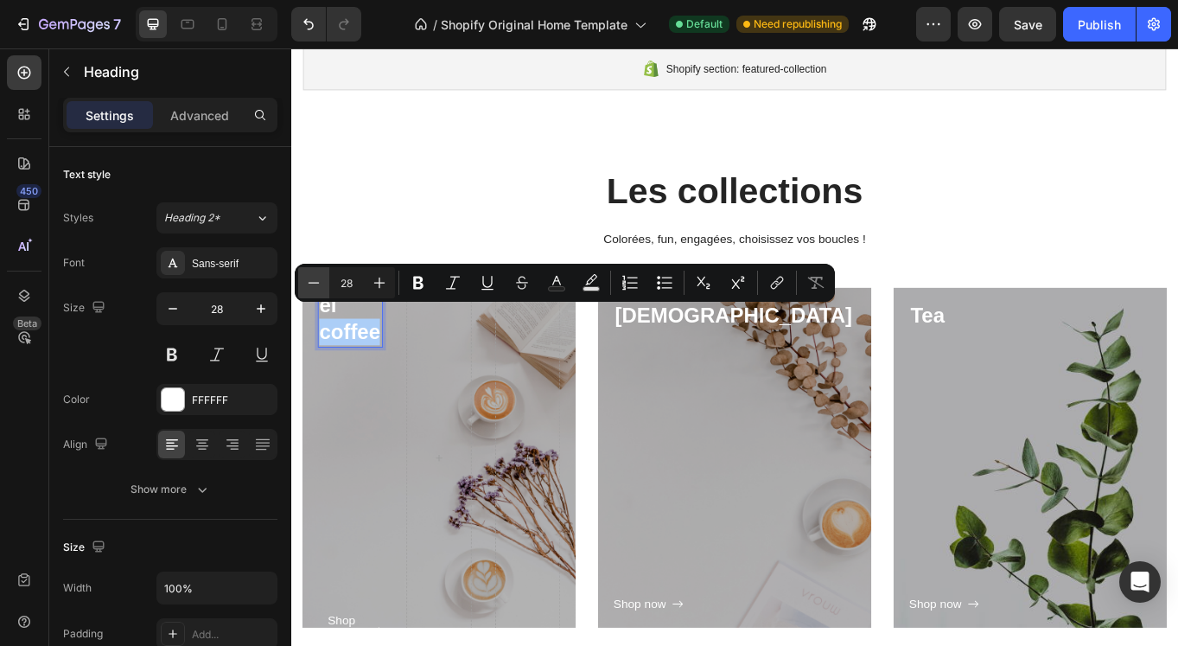
click at [314, 279] on icon "Editor contextual toolbar" at bounding box center [313, 282] width 17 height 17
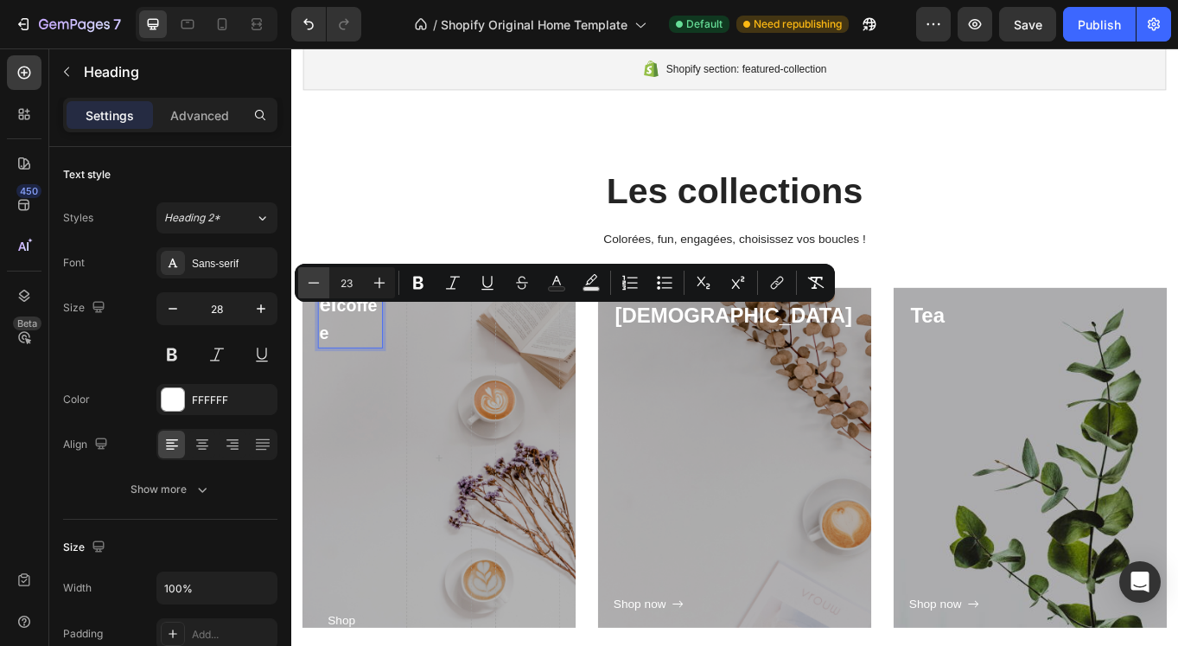
click at [314, 279] on icon "Editor contextual toolbar" at bounding box center [313, 282] width 17 height 17
type input "28"
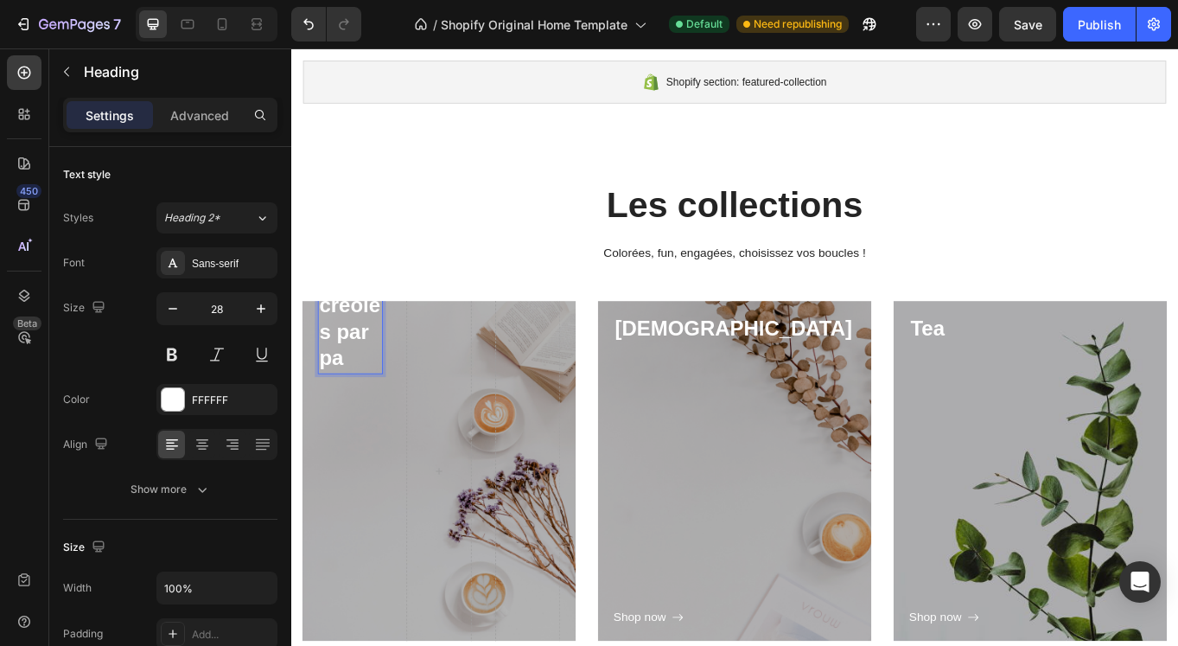
scroll to position [301, 0]
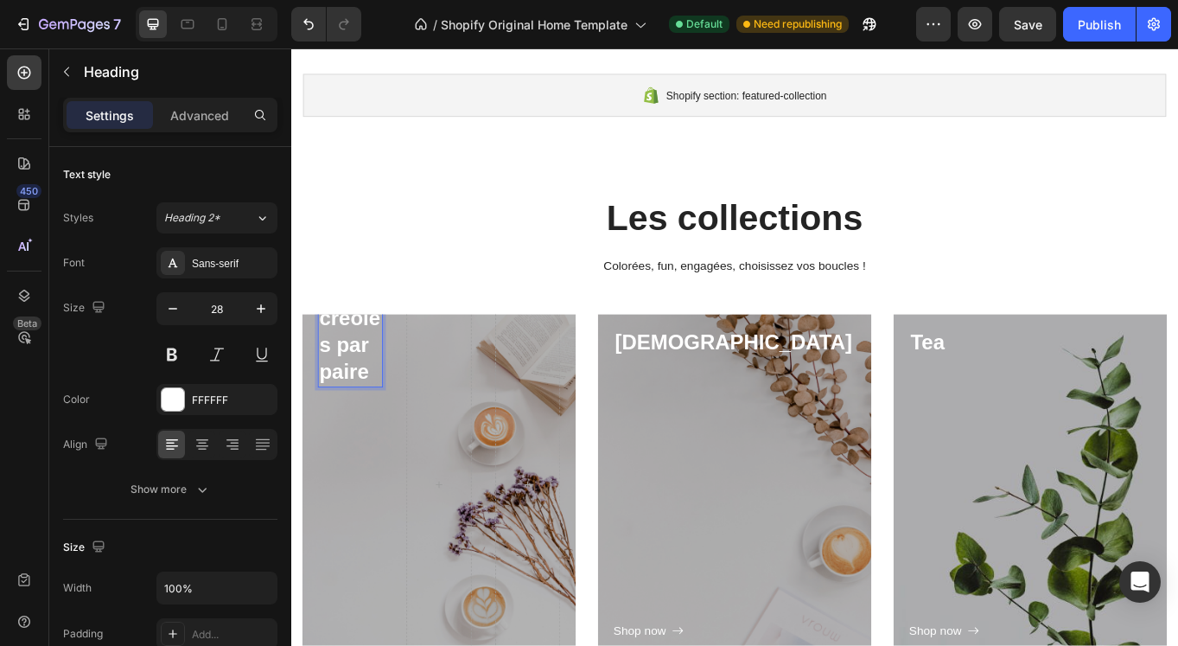
click at [385, 400] on p "Les créoles par paire" at bounding box center [360, 380] width 73 height 126
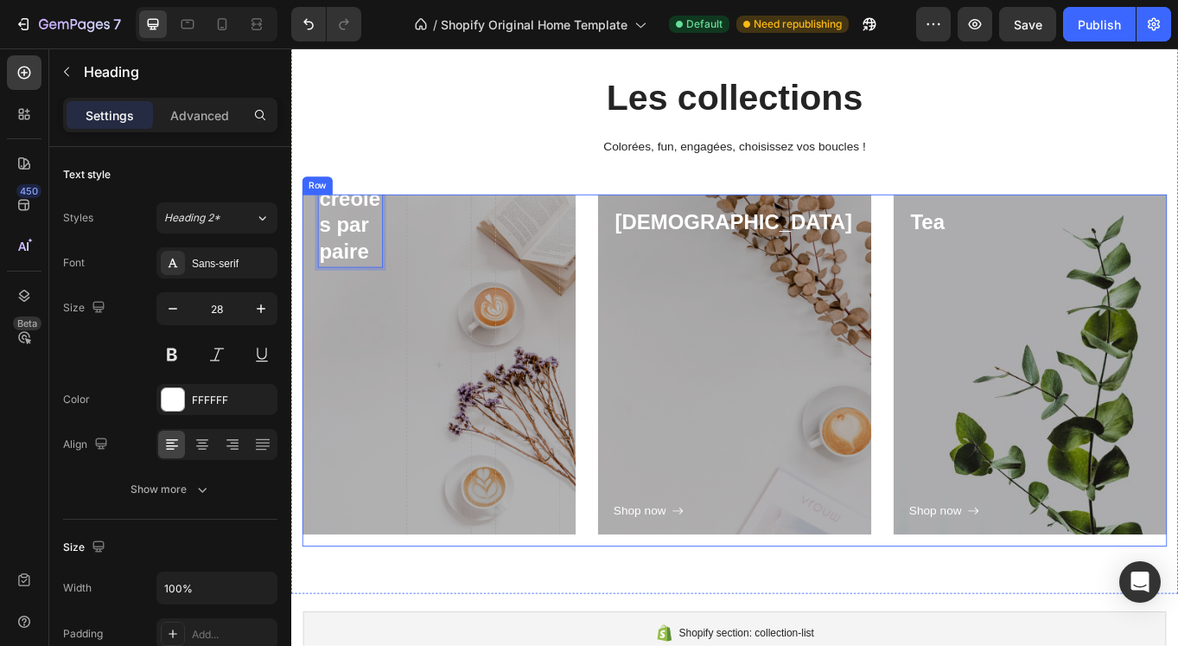
scroll to position [440, 0]
click at [352, 250] on p "Les créoles par paire" at bounding box center [360, 241] width 73 height 126
click at [437, 152] on p "Colorées, fun, engagées, choisissez vos boucles !" at bounding box center [810, 164] width 1008 height 25
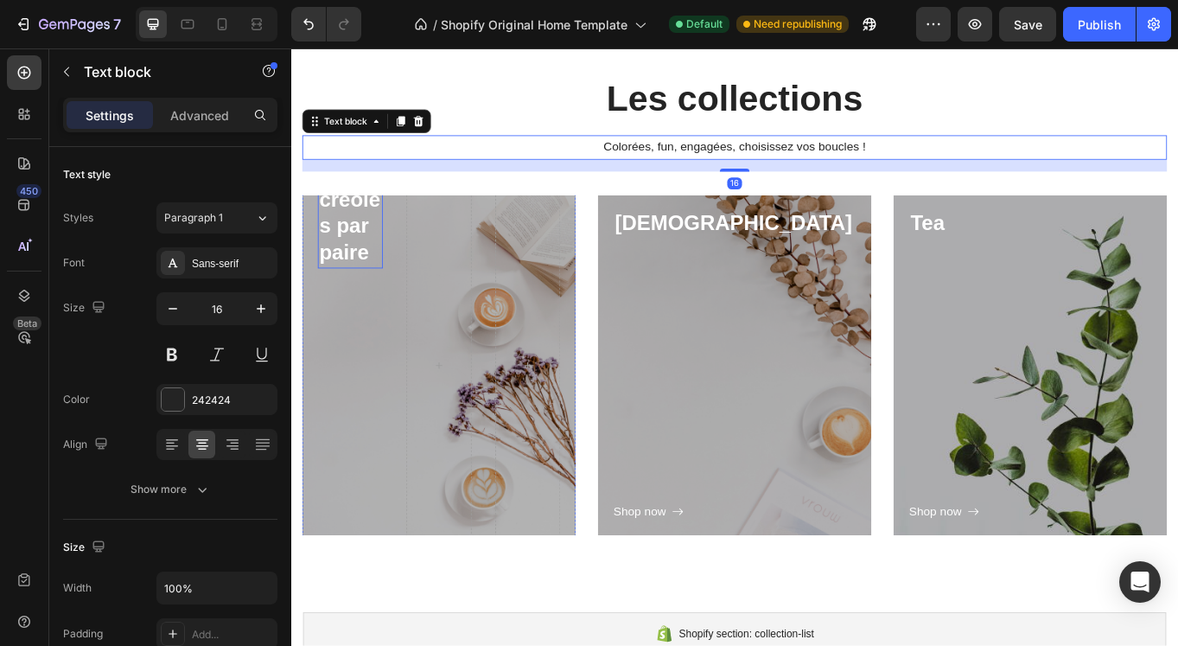
click at [362, 279] on p "Les créoles par paire" at bounding box center [360, 241] width 73 height 126
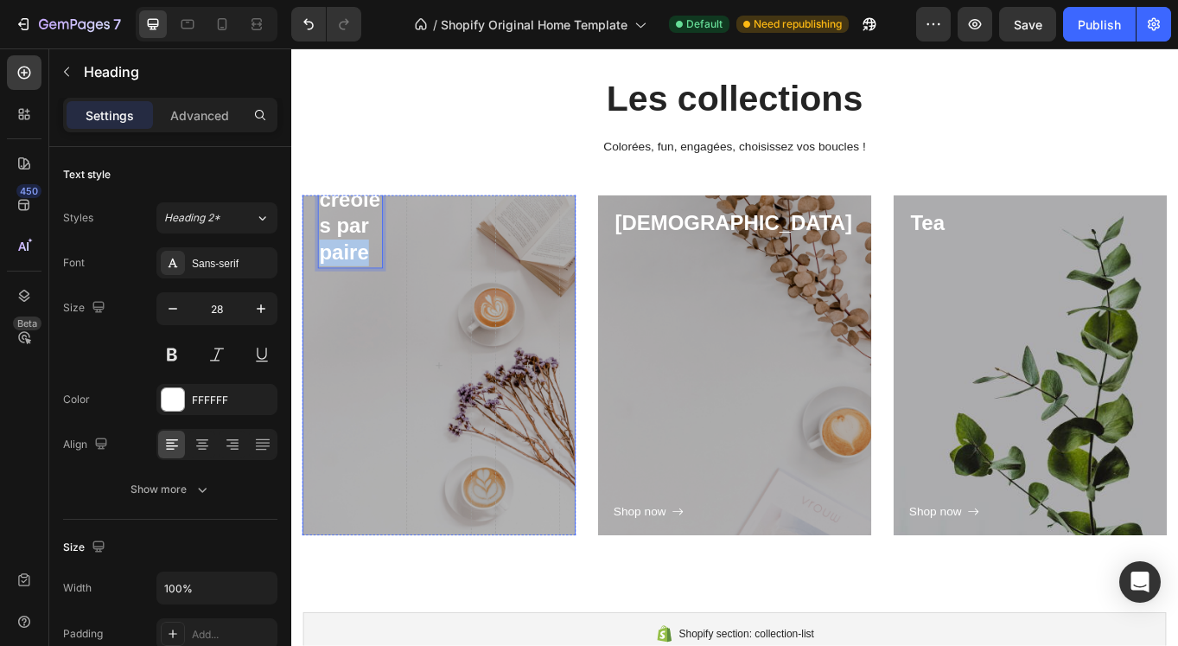
drag, startPoint x: 362, startPoint y: 277, endPoint x: 358, endPoint y: 332, distance: 55.5
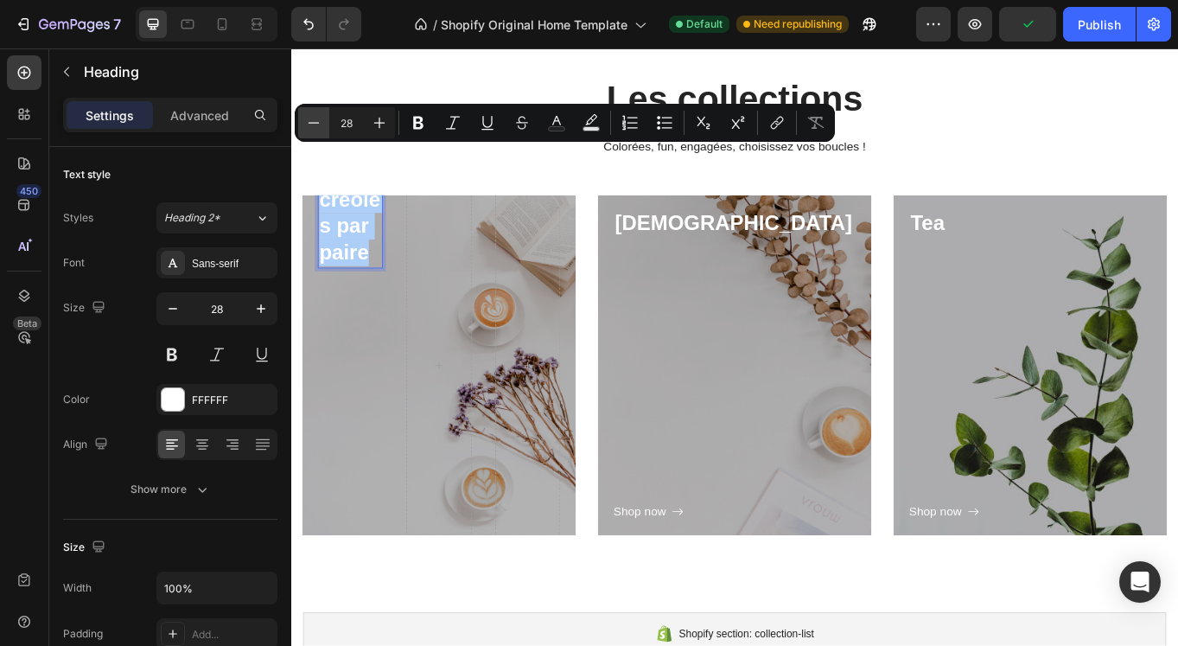
click at [311, 124] on icon "Editor contextual toolbar" at bounding box center [313, 122] width 17 height 17
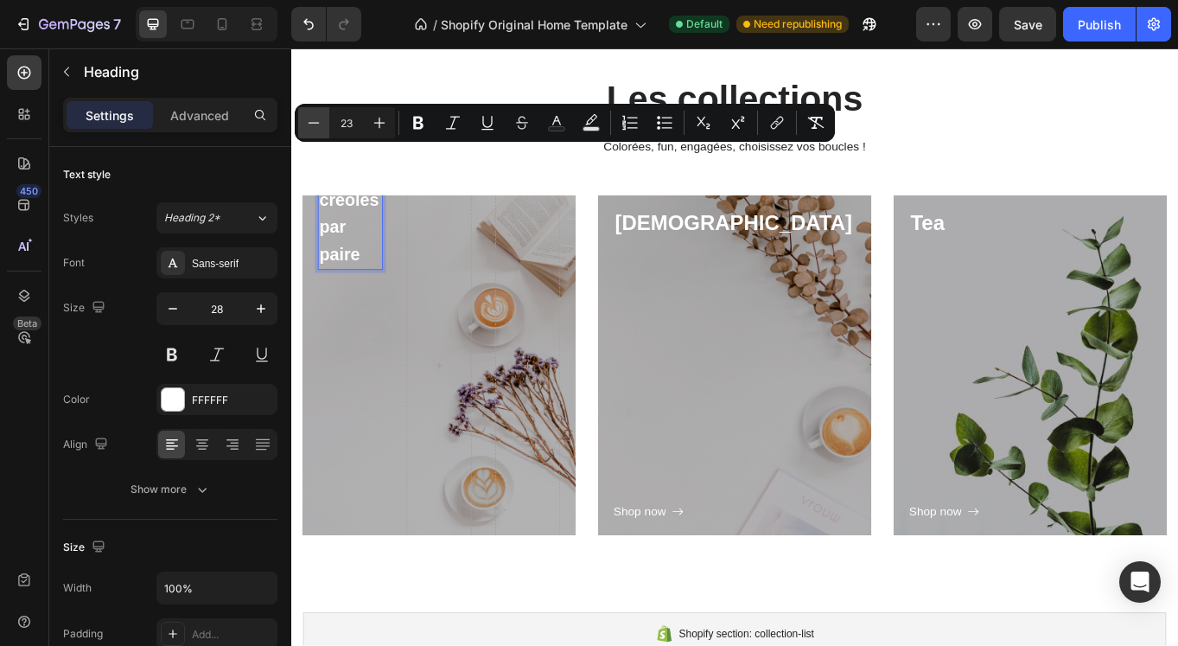
click at [311, 124] on icon "Editor contextual toolbar" at bounding box center [313, 122] width 17 height 17
click at [663, 127] on icon "Editor contextual toolbar" at bounding box center [664, 122] width 17 height 17
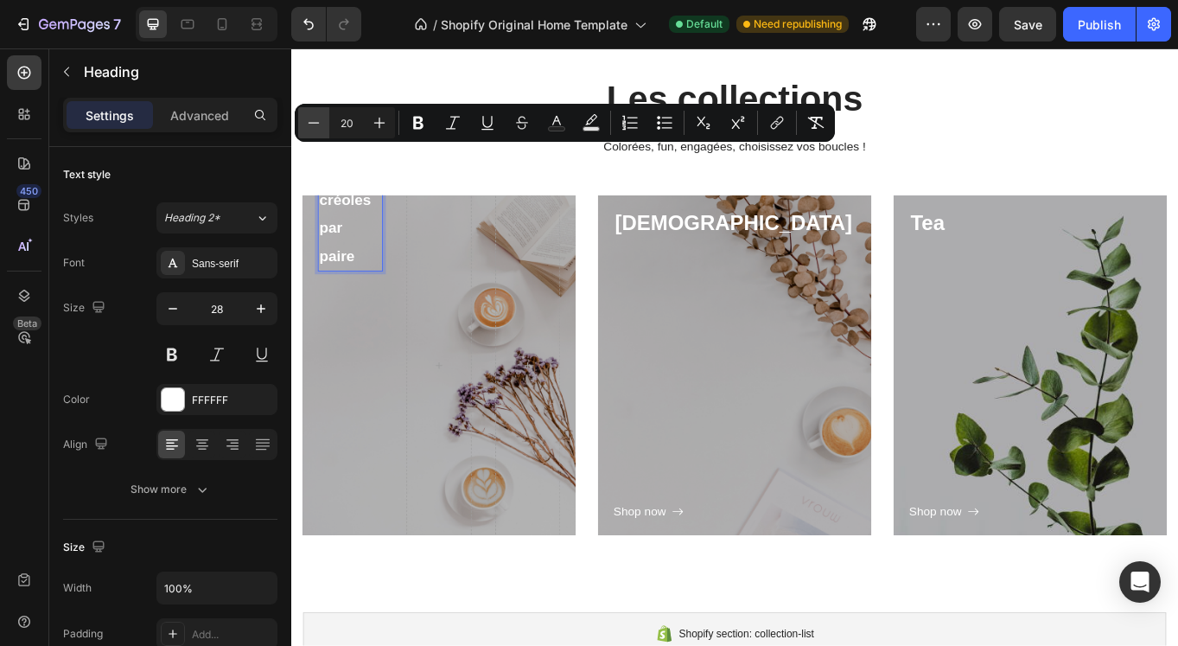
click at [322, 126] on button "Minus" at bounding box center [313, 122] width 31 height 31
click at [323, 126] on button "Minus" at bounding box center [313, 122] width 31 height 31
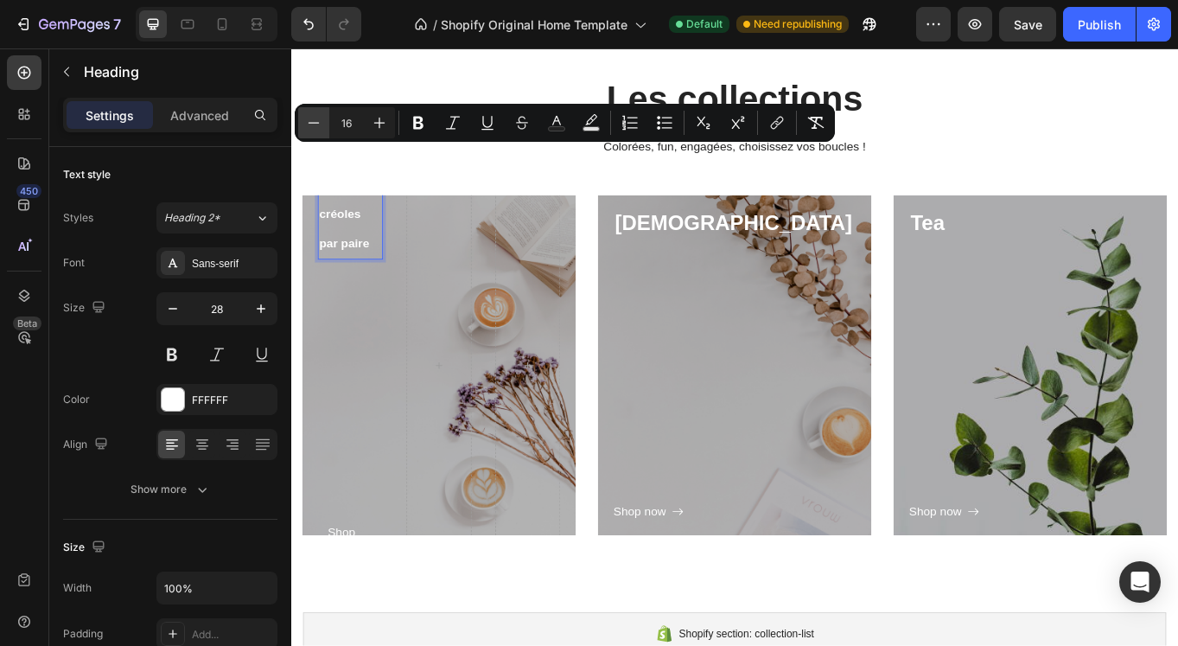
type input "15"
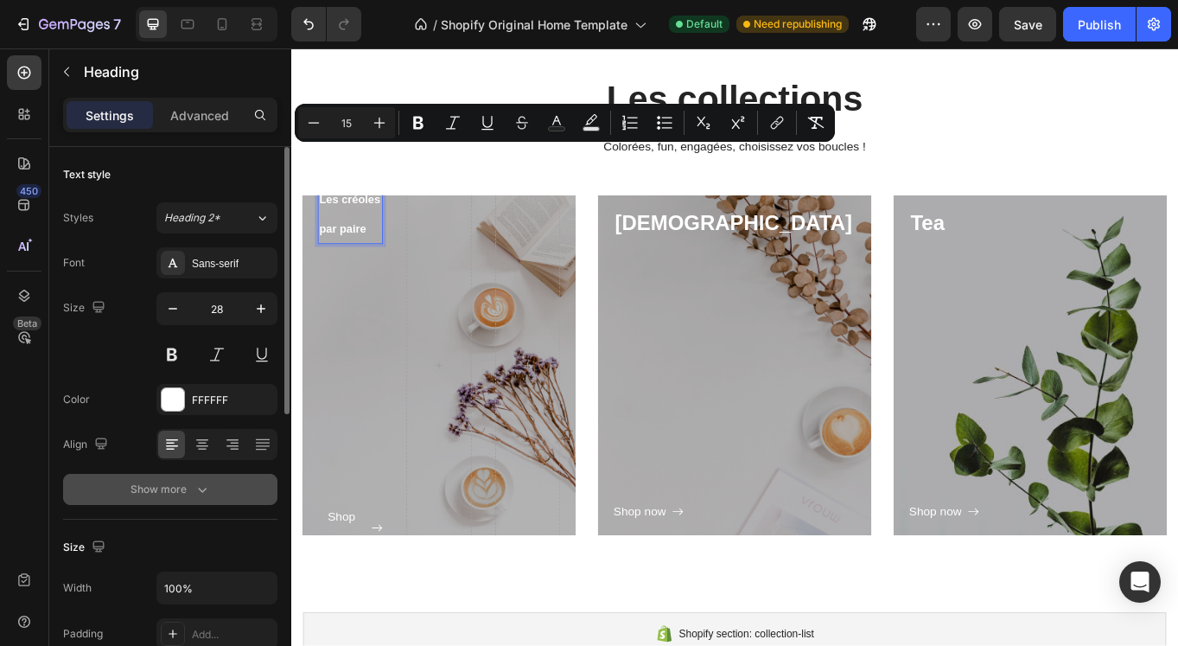
click at [182, 492] on div "Show more" at bounding box center [170, 488] width 80 height 17
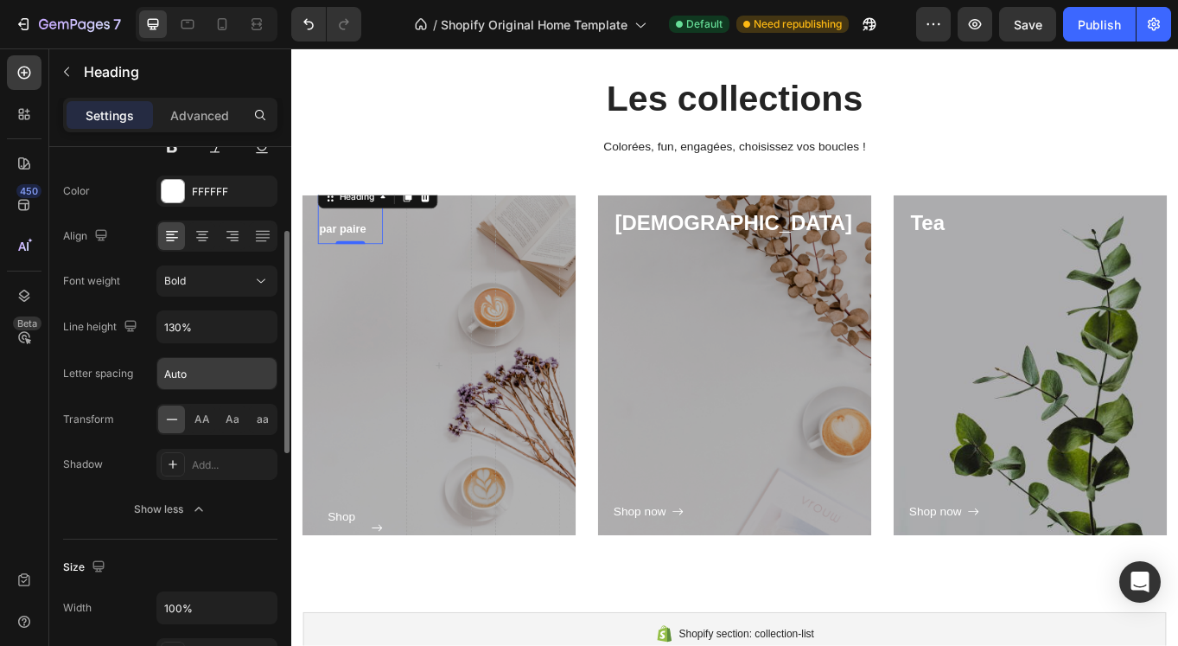
scroll to position [205, 0]
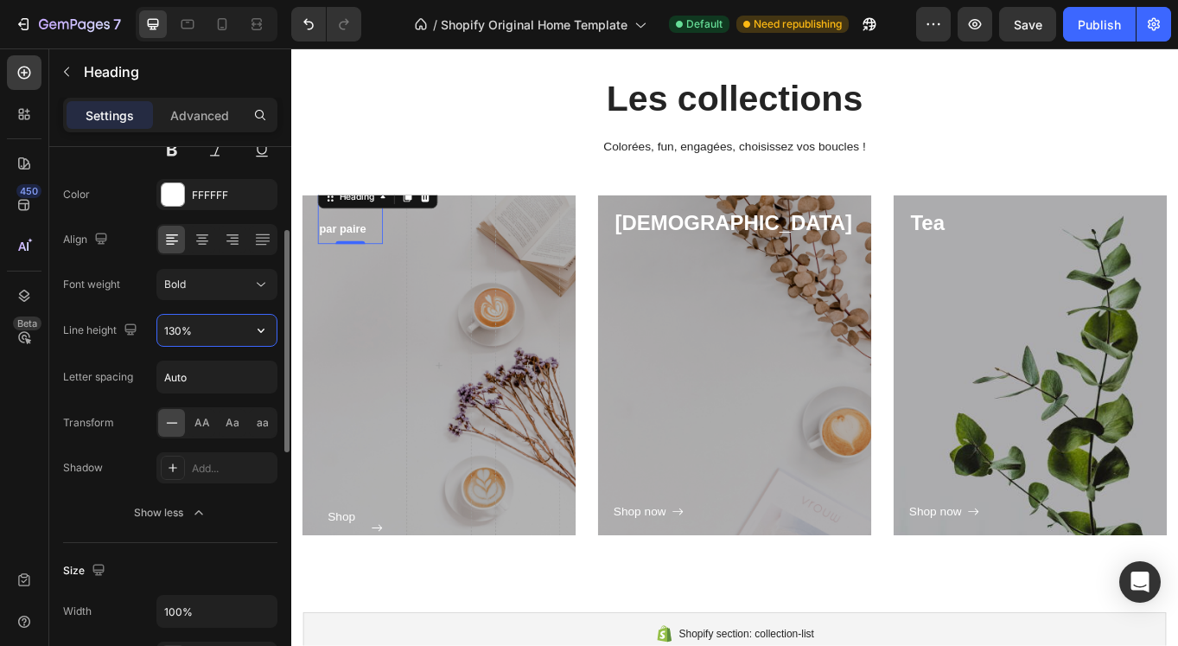
click at [215, 332] on input "130%" at bounding box center [216, 330] width 119 height 31
type input "70%"
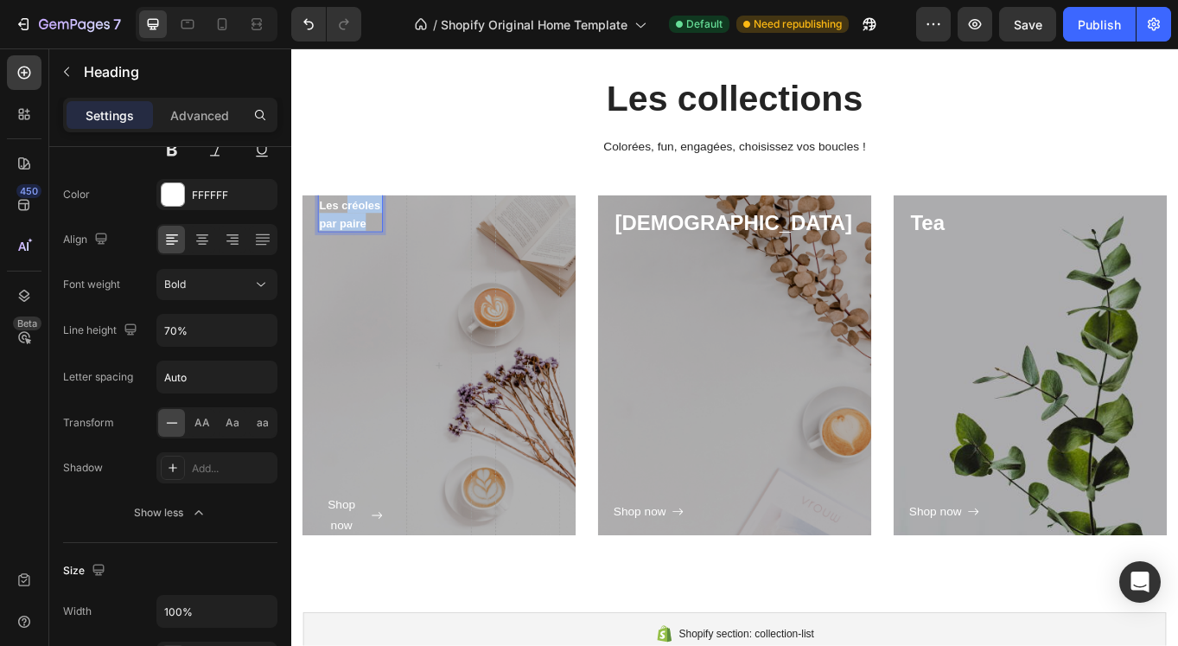
drag, startPoint x: 357, startPoint y: 263, endPoint x: 330, endPoint y: 245, distance: 31.9
click at [330, 245] on p "Les créoles par paire" at bounding box center [360, 240] width 73 height 41
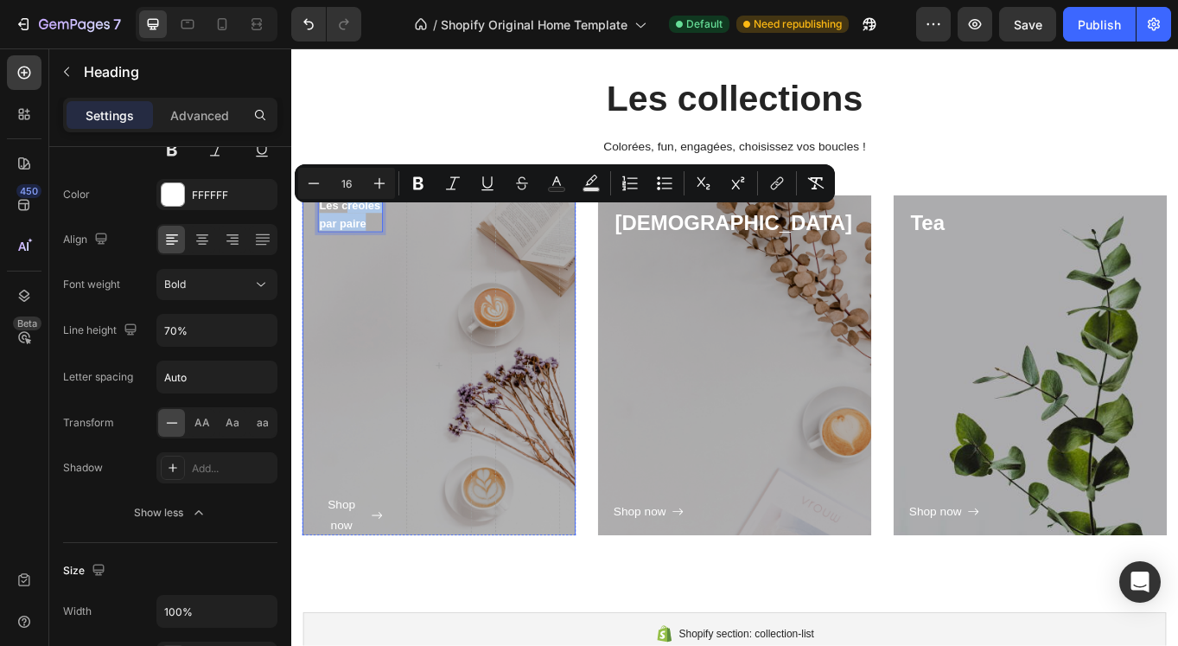
click at [401, 346] on div "Les créoles par paire Heading 0 Shop now Button Row" at bounding box center [464, 418] width 320 height 437
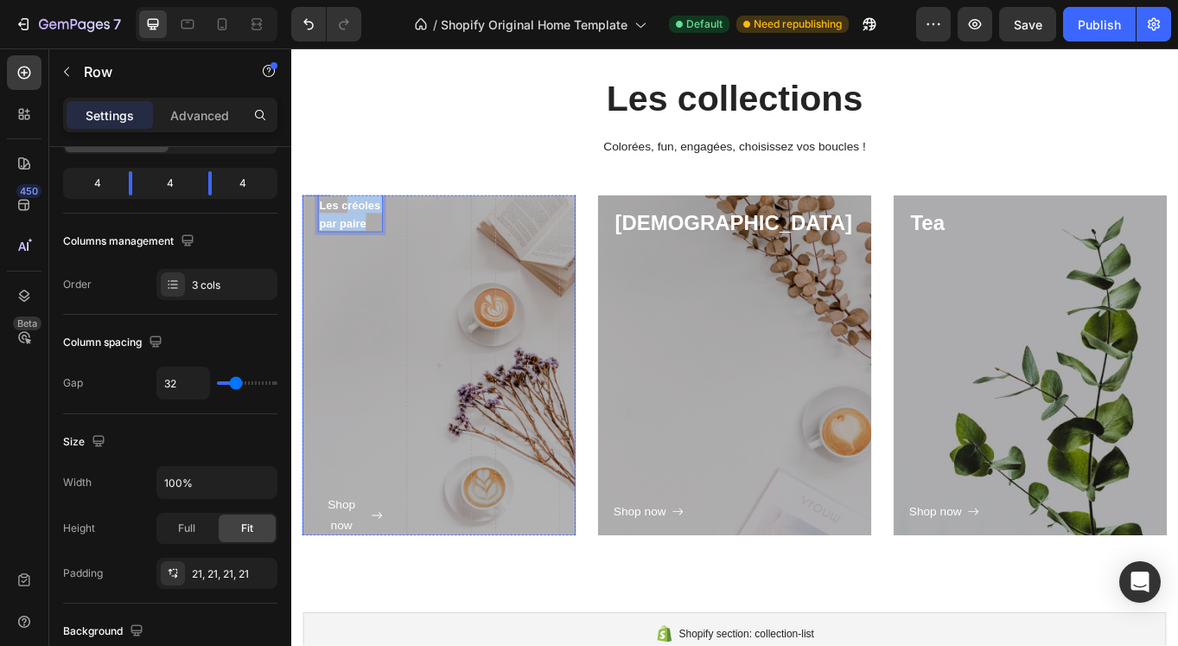
scroll to position [0, 0]
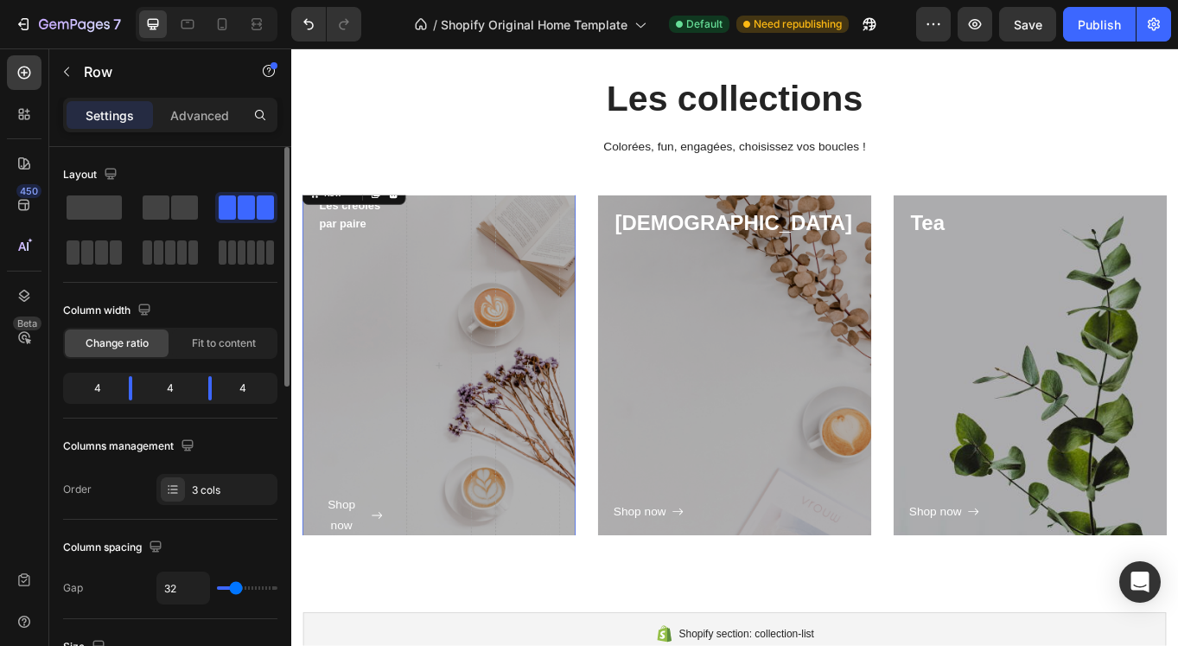
click at [353, 219] on div "Les collections Heading Colorées, fun, engagées, choisissez vos boucles ! Text …" at bounding box center [809, 363] width 1011 height 566
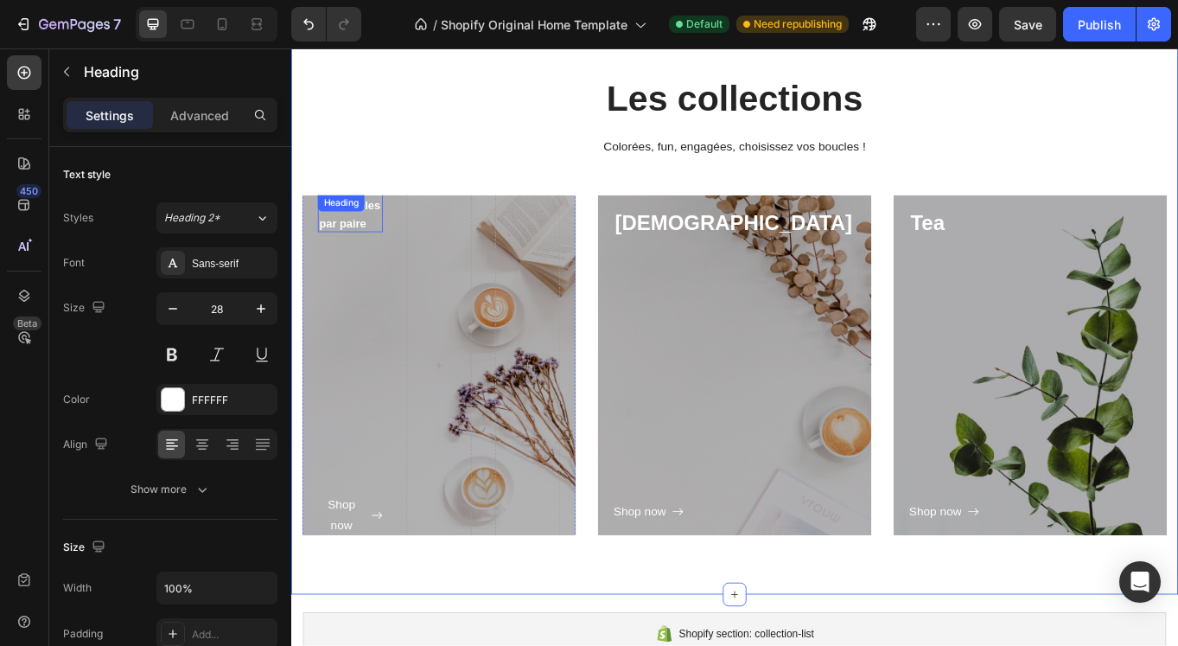
click at [363, 251] on p "⁠⁠⁠⁠⁠⁠⁠ Les créoles par paire" at bounding box center [360, 240] width 73 height 41
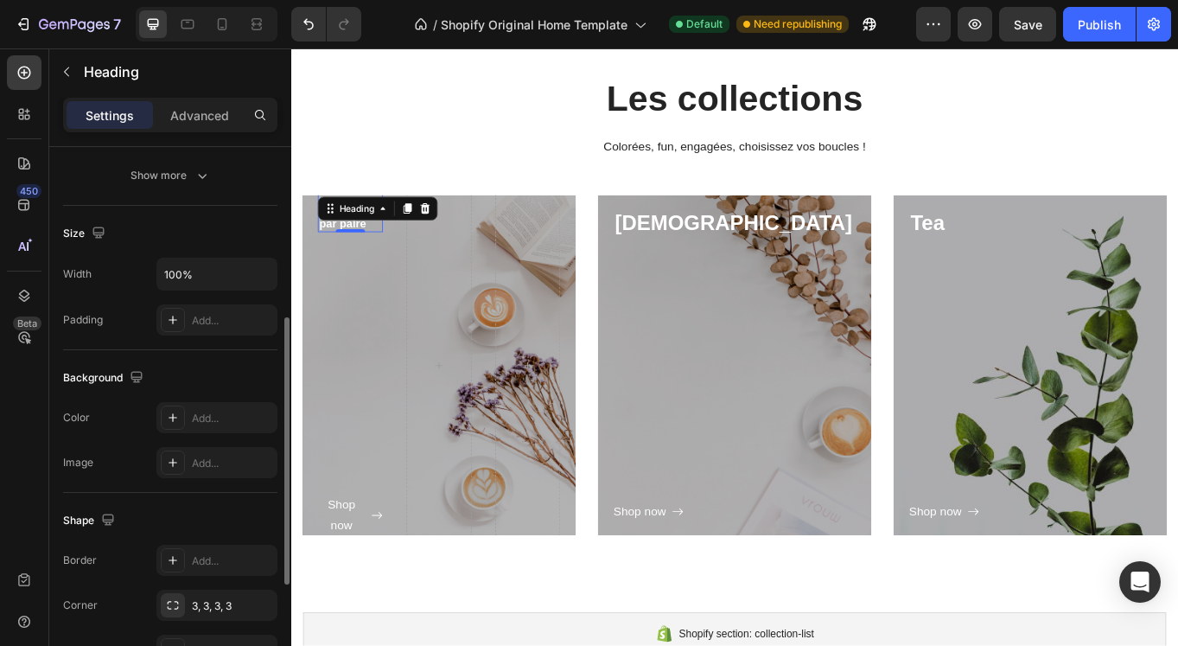
scroll to position [325, 0]
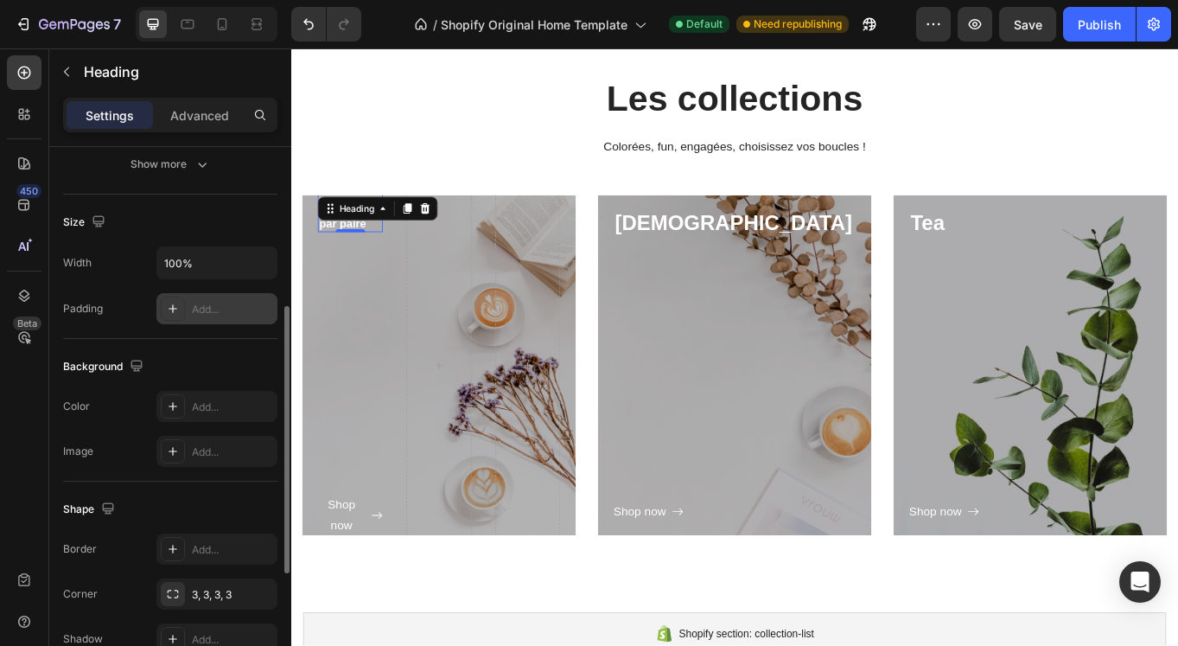
click at [201, 307] on div "Add..." at bounding box center [232, 310] width 81 height 16
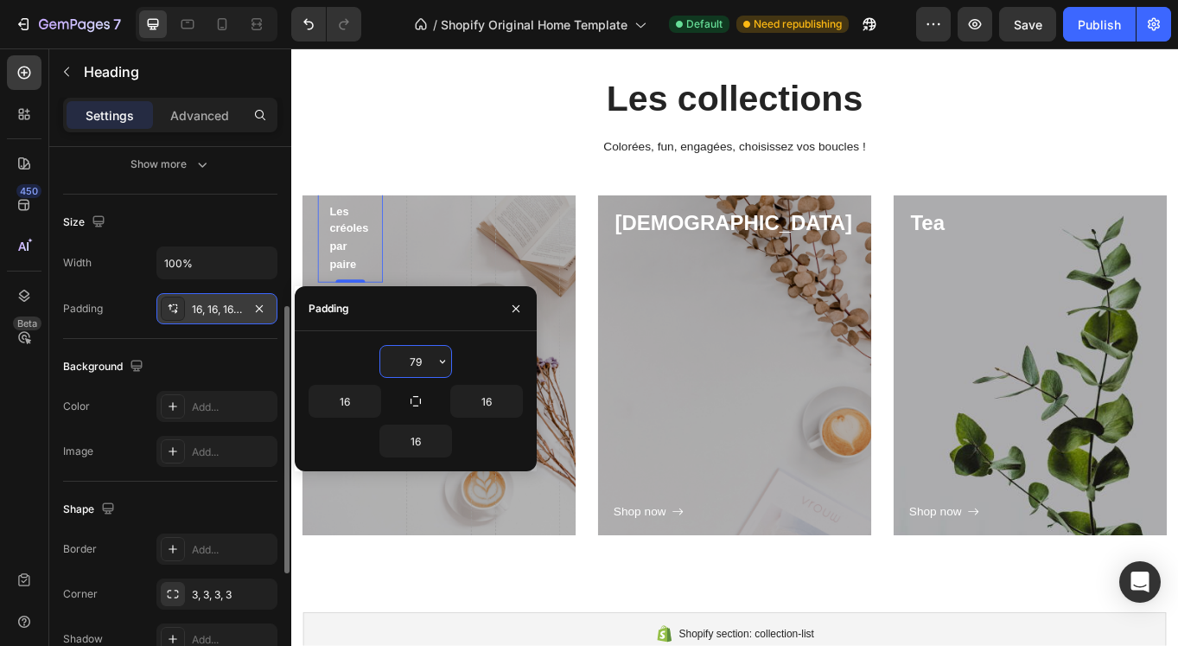
type input "80"
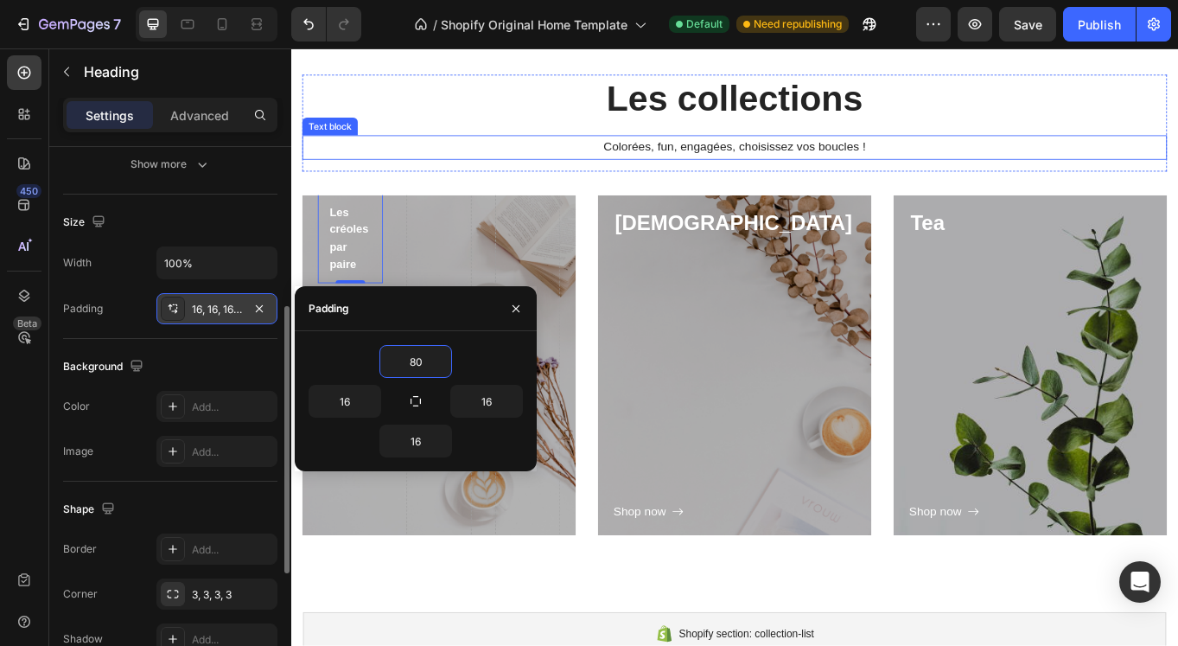
click at [492, 176] on div "Colorées, fun, engagées, choisissez vos boucles !" at bounding box center [809, 164] width 1011 height 29
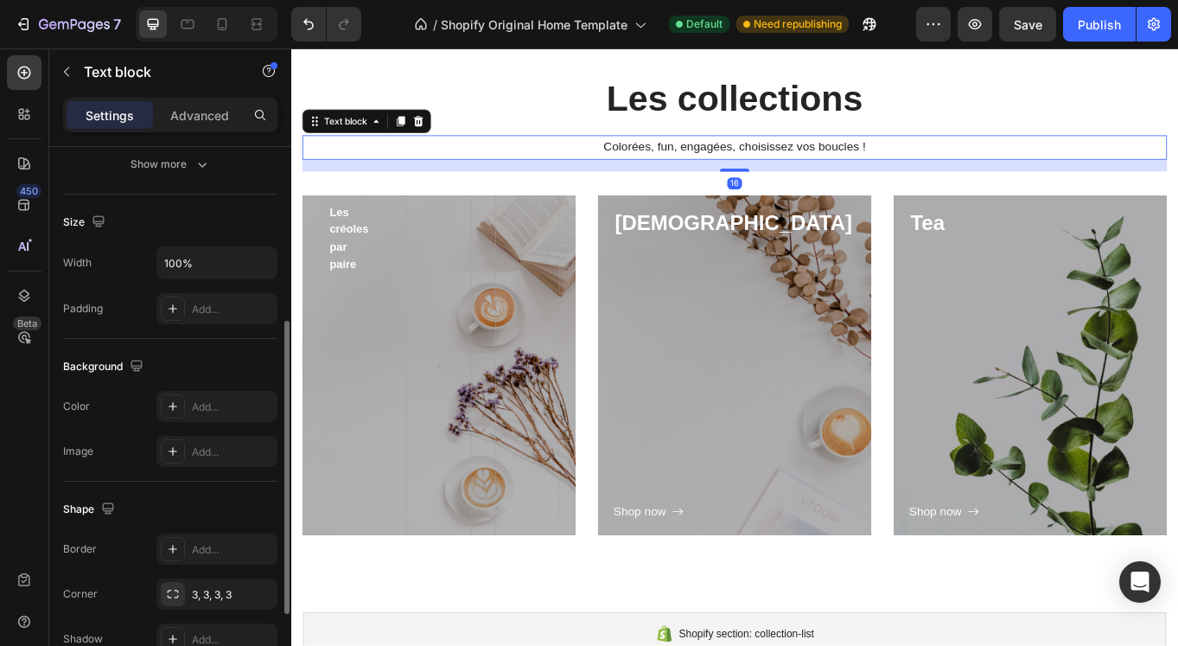
scroll to position [0, 0]
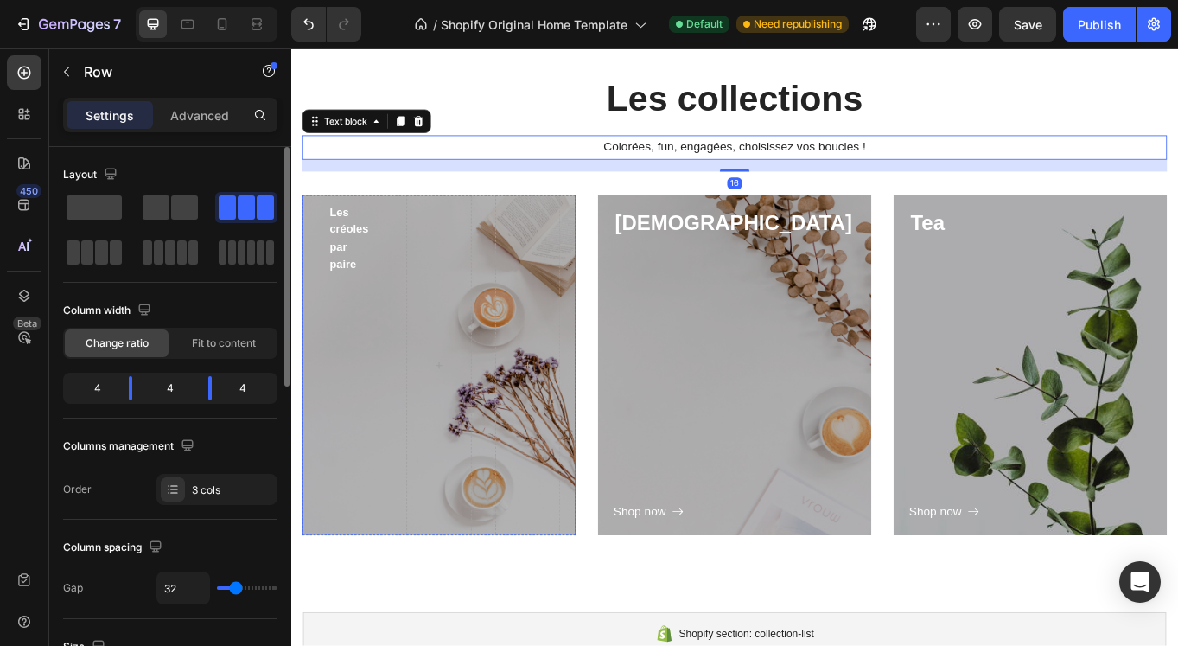
click at [503, 335] on div "⁠⁠⁠⁠⁠⁠⁠ Les créoles par paire Heading Shop now Button Row" at bounding box center [464, 419] width 320 height 557
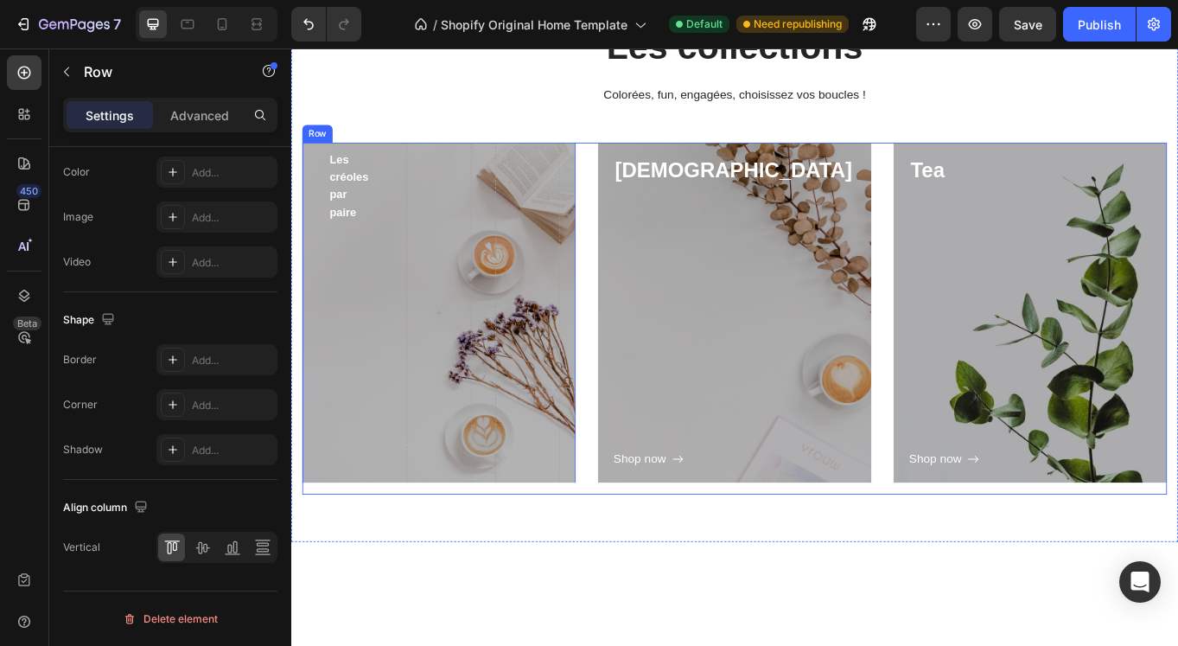
scroll to position [171, 0]
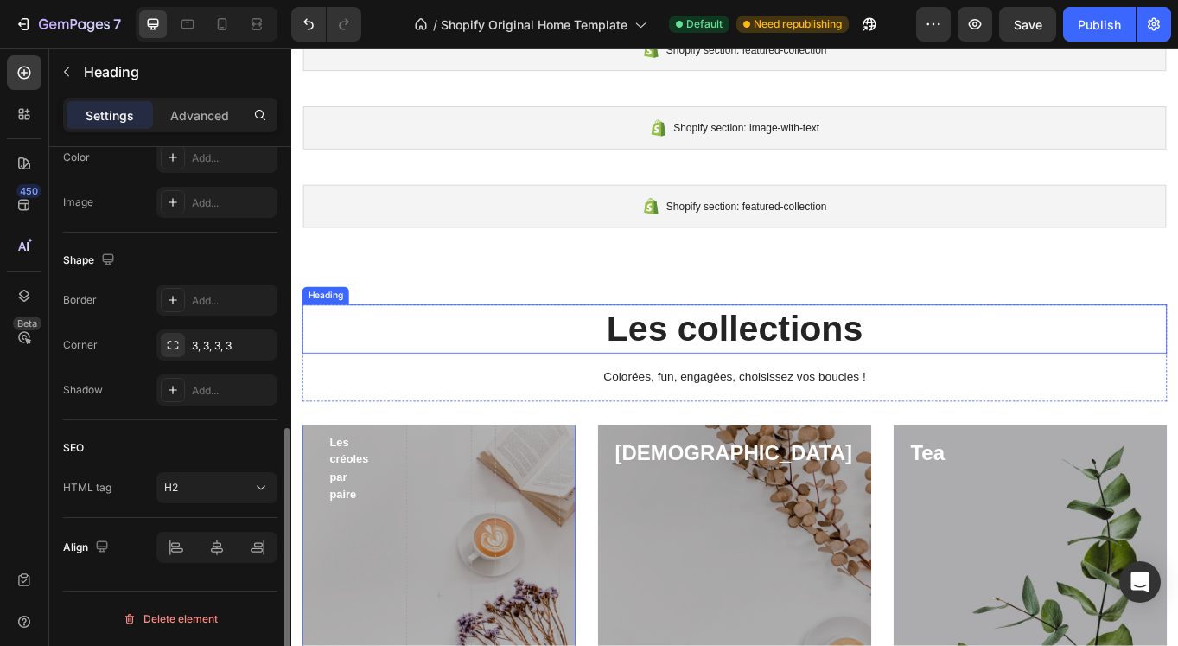
click at [591, 381] on p "Les collections" at bounding box center [810, 377] width 1008 height 54
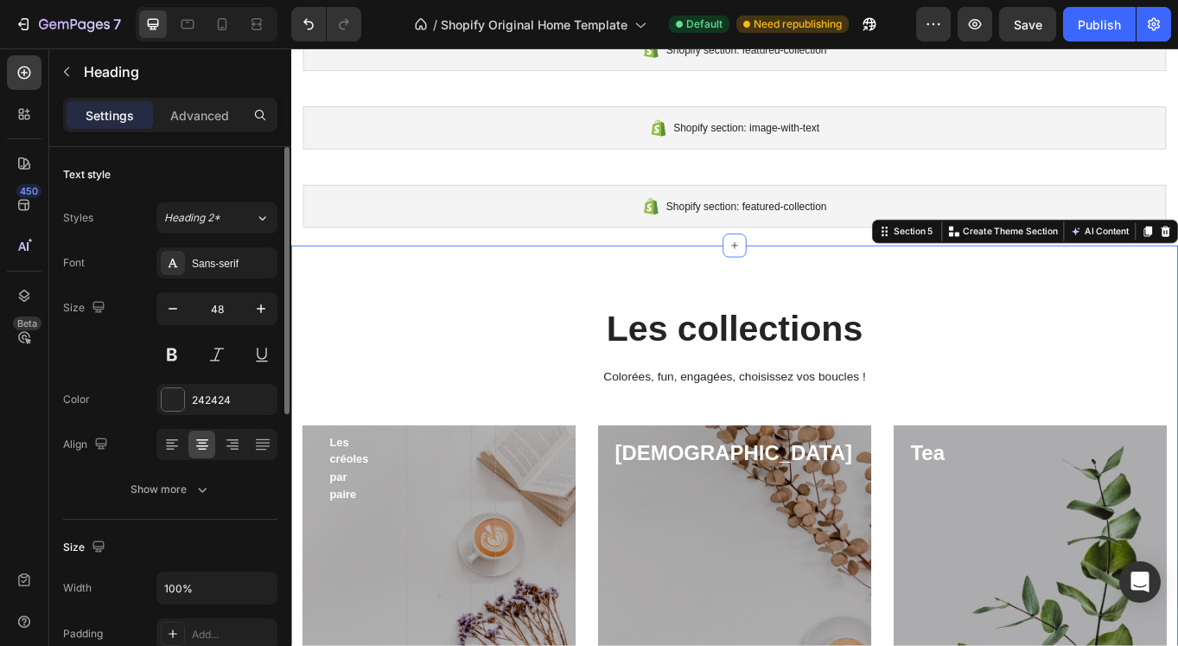
click at [596, 329] on div "Les collections Heading Colorées, fun, engagées, choisissez vos boucles ! Text …" at bounding box center [809, 617] width 1037 height 677
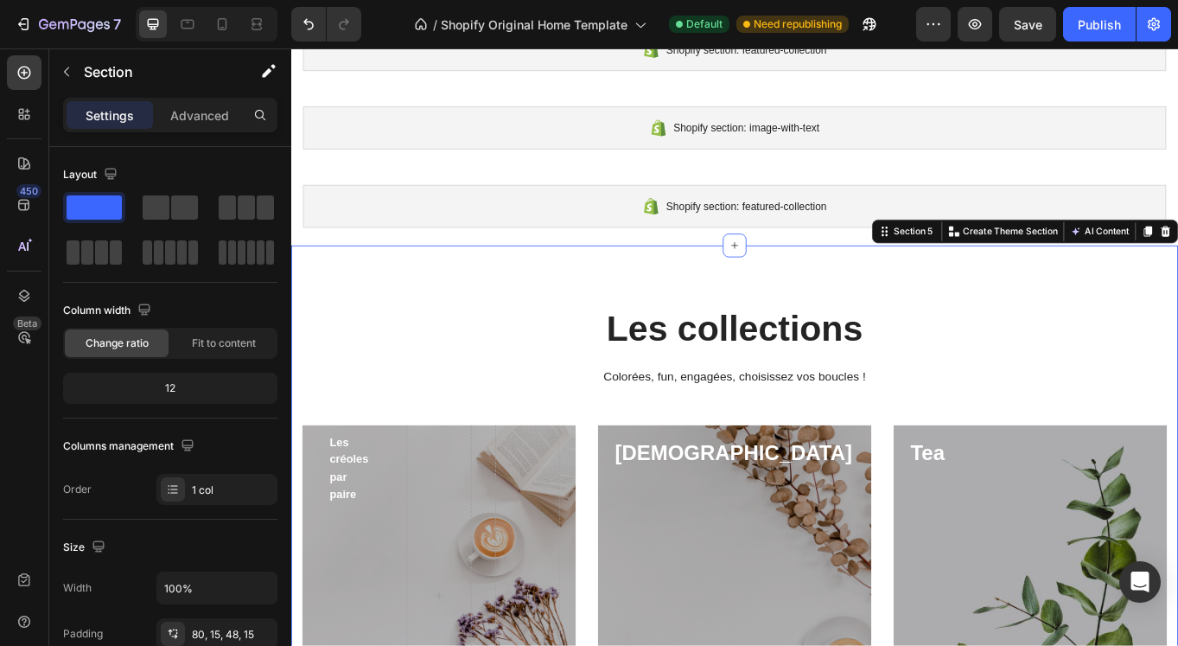
click at [862, 304] on div "Les collections Heading Colorées, fun, engagées, choisissez vos boucles ! Text …" at bounding box center [809, 617] width 1037 height 677
click at [1102, 35] on button "Publish" at bounding box center [1099, 24] width 73 height 35
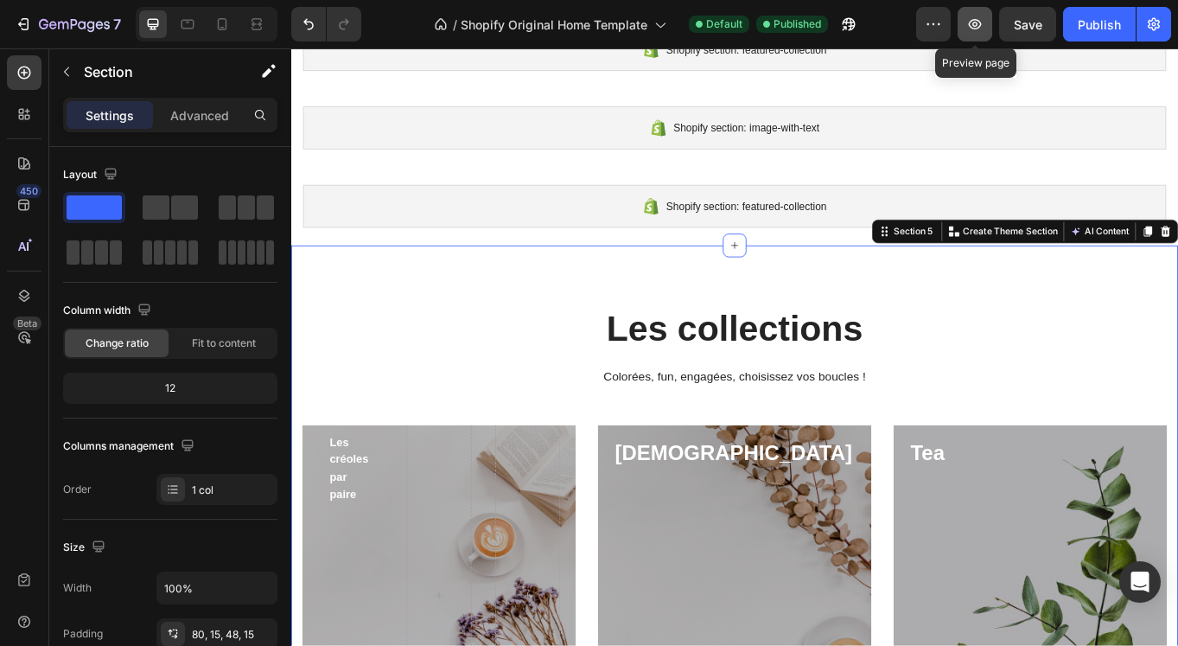
click at [981, 22] on icon "button" at bounding box center [975, 24] width 13 height 10
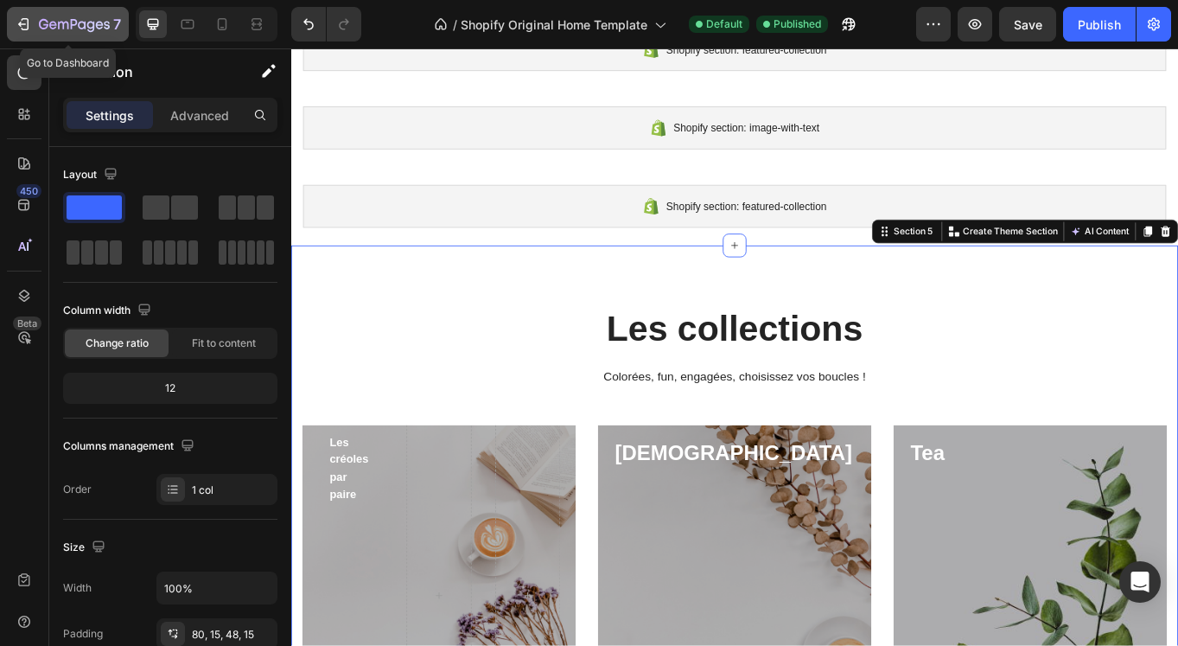
click at [67, 22] on icon "button" at bounding box center [63, 26] width 10 height 8
